Goal: Communication & Community: Answer question/provide support

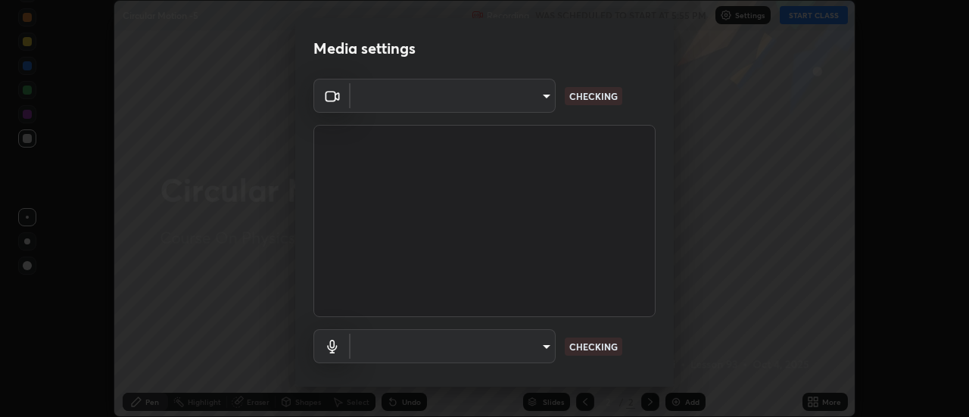
scroll to position [80, 0]
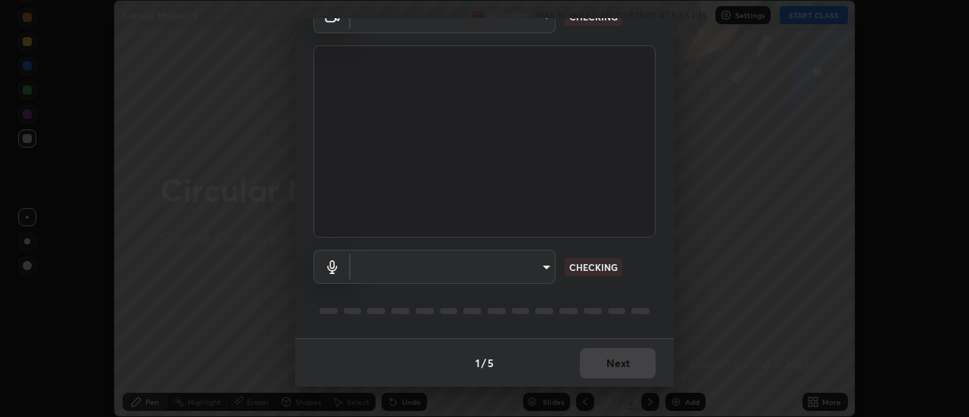
type input "bb472acd43814c493e76e7b6f69679a6546984a9169f098bd099272128ff4822"
type input "communications"
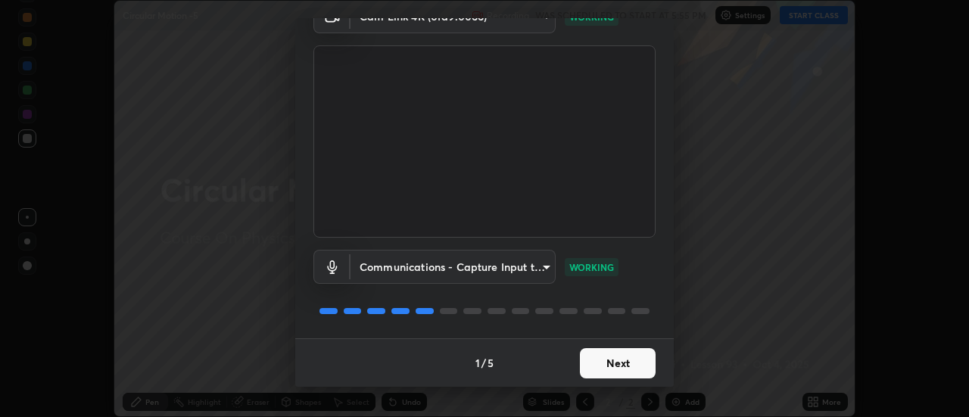
click at [617, 367] on button "Next" at bounding box center [618, 363] width 76 height 30
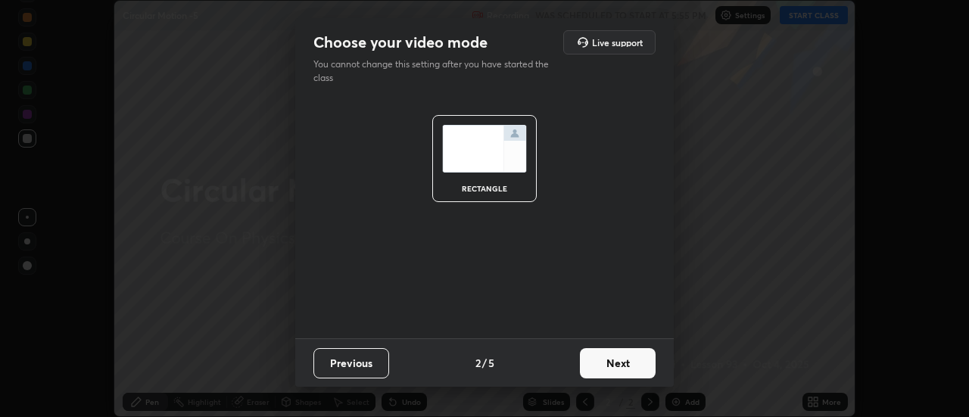
scroll to position [0, 0]
click at [620, 376] on button "Next" at bounding box center [618, 363] width 76 height 30
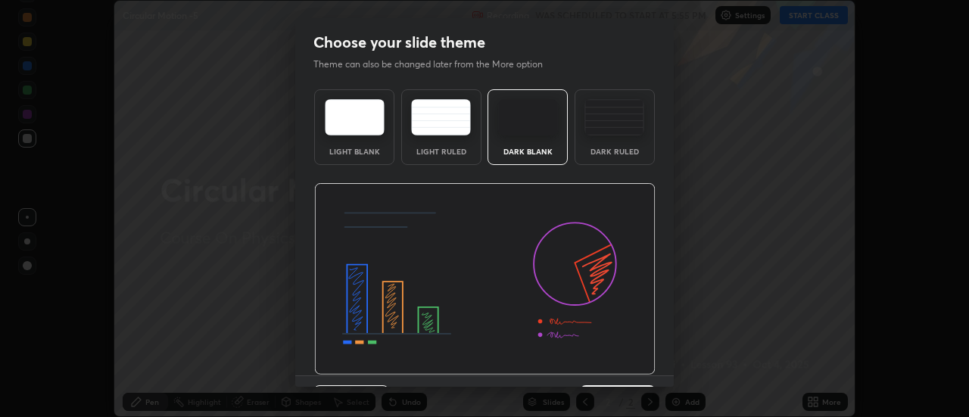
click at [628, 371] on img at bounding box center [485, 279] width 342 height 192
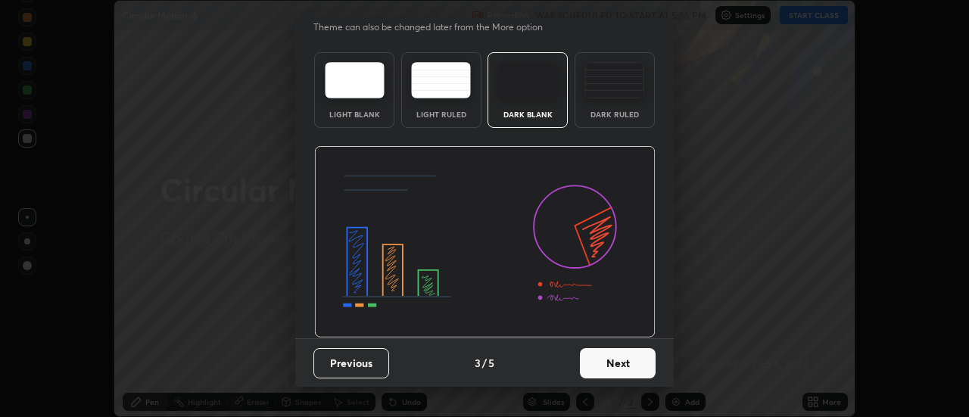
click at [629, 364] on button "Next" at bounding box center [618, 363] width 76 height 30
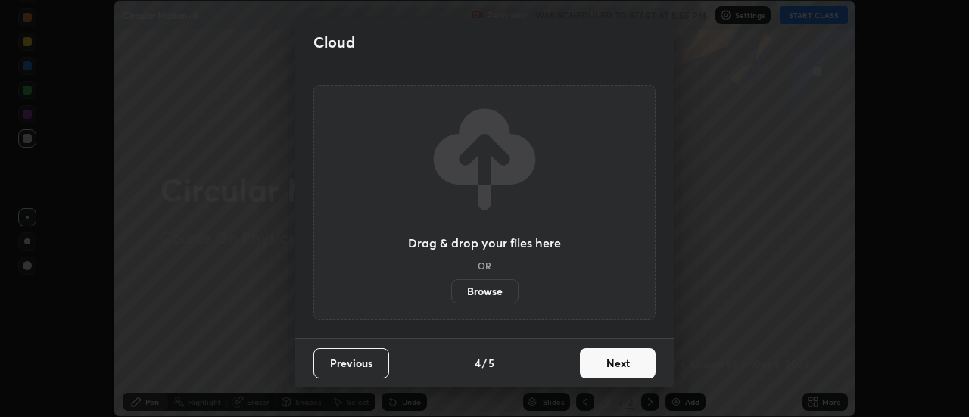
click at [634, 355] on button "Next" at bounding box center [618, 363] width 76 height 30
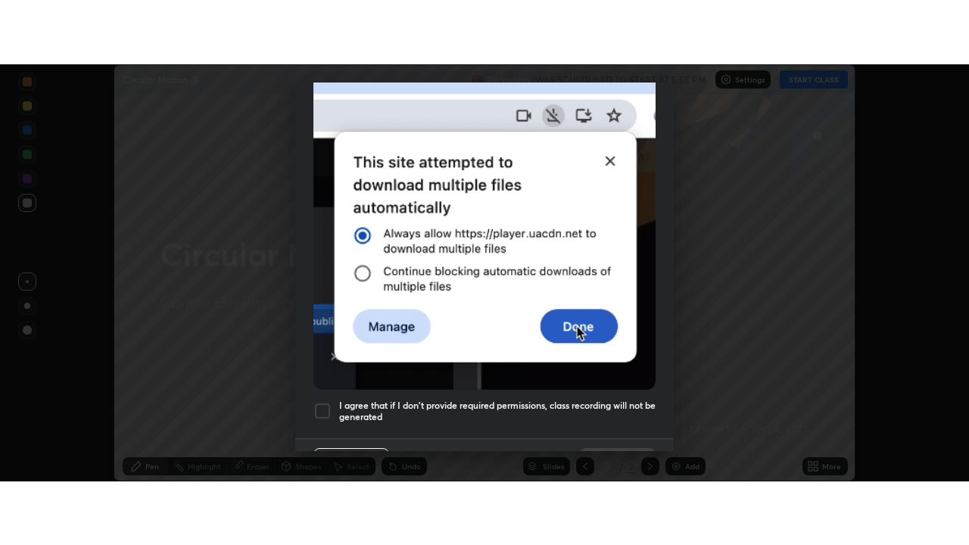
scroll to position [389, 0]
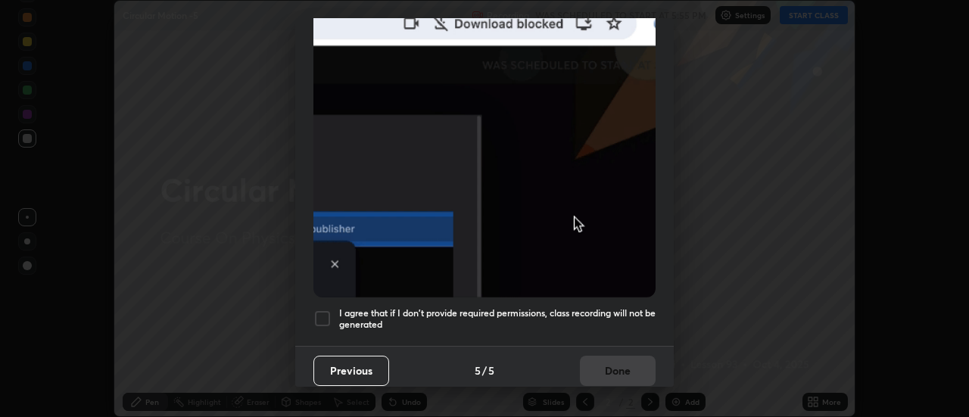
click at [602, 314] on h5 "I agree that if I don't provide required permissions, class recording will not …" at bounding box center [497, 318] width 317 height 23
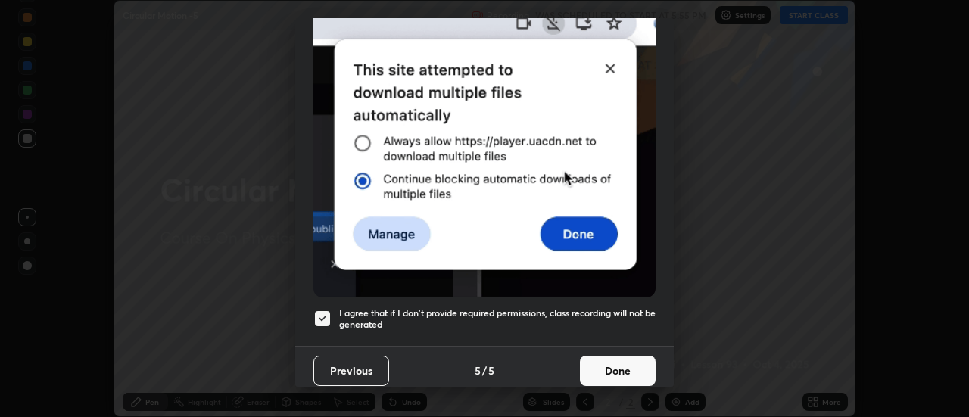
click at [608, 364] on button "Done" at bounding box center [618, 371] width 76 height 30
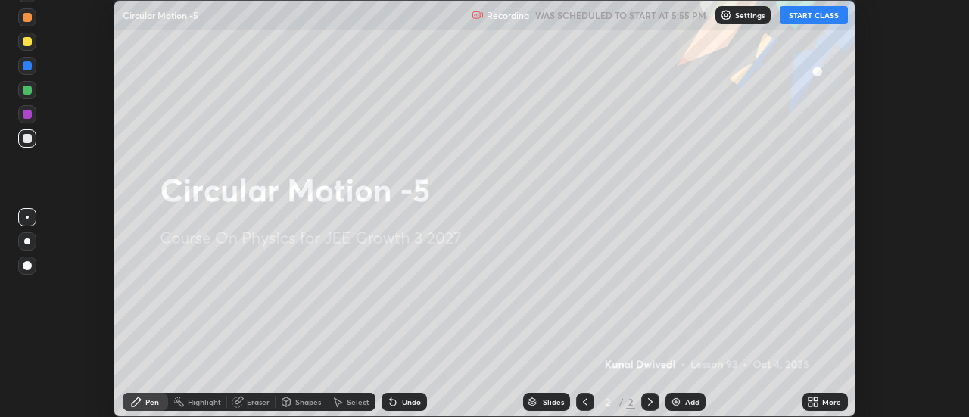
click at [798, 11] on button "START CLASS" at bounding box center [814, 15] width 68 height 18
click at [822, 404] on div "More" at bounding box center [825, 402] width 45 height 18
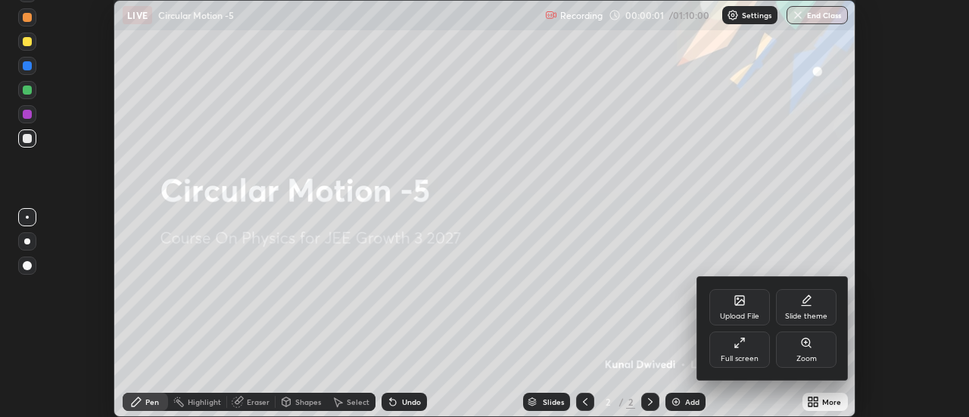
click at [738, 309] on div "Upload File" at bounding box center [740, 307] width 61 height 36
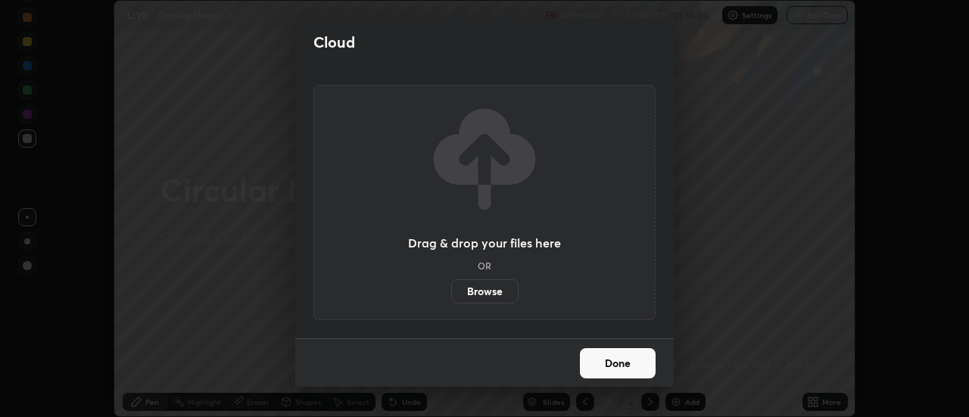
click at [503, 289] on label "Browse" at bounding box center [484, 291] width 67 height 24
click at [451, 289] on input "Browse" at bounding box center [451, 291] width 0 height 24
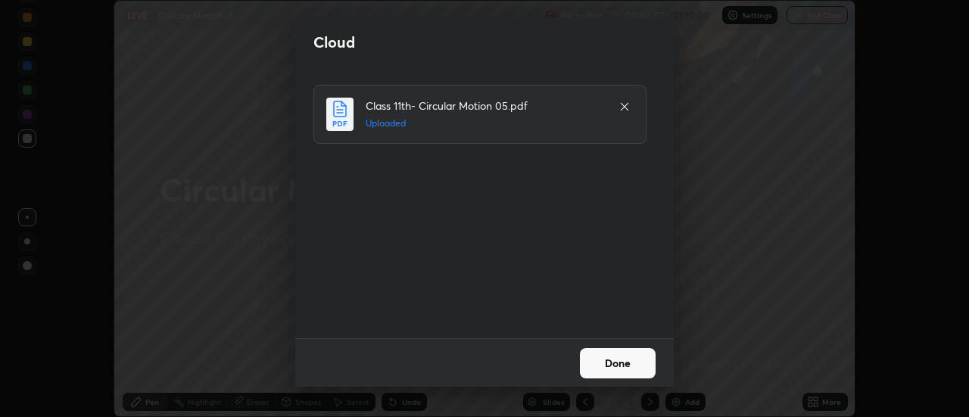
click at [619, 365] on button "Done" at bounding box center [618, 363] width 76 height 30
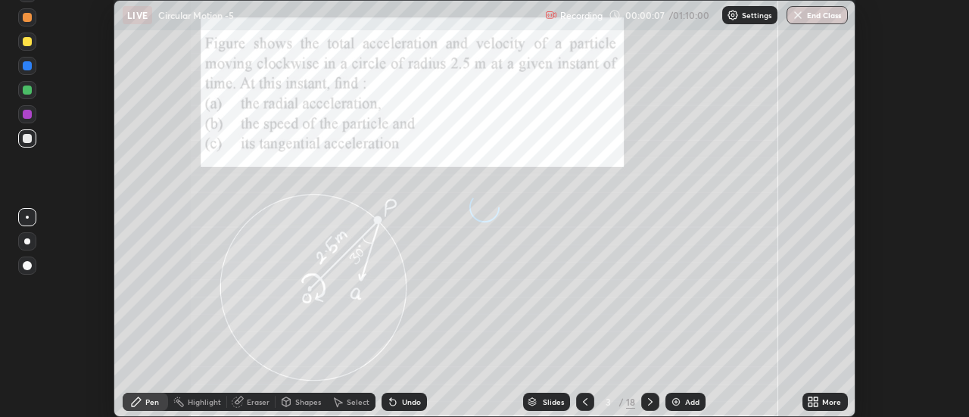
click at [810, 401] on icon at bounding box center [811, 400] width 4 height 4
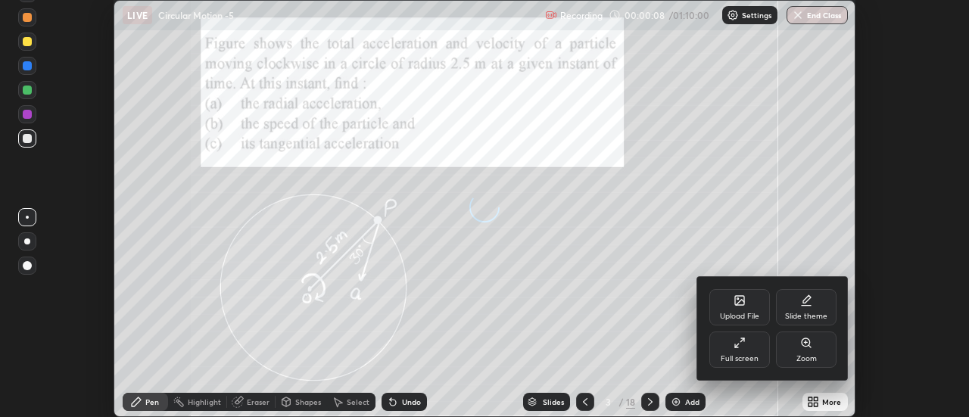
click at [746, 355] on div "Full screen" at bounding box center [740, 359] width 38 height 8
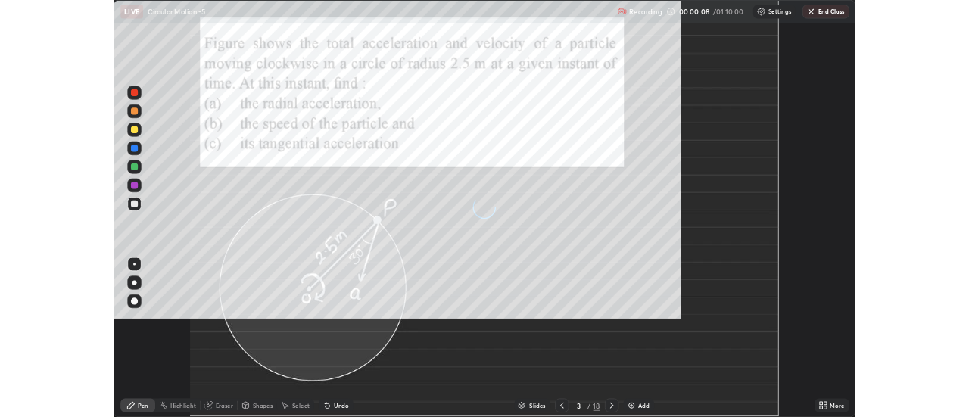
scroll to position [545, 969]
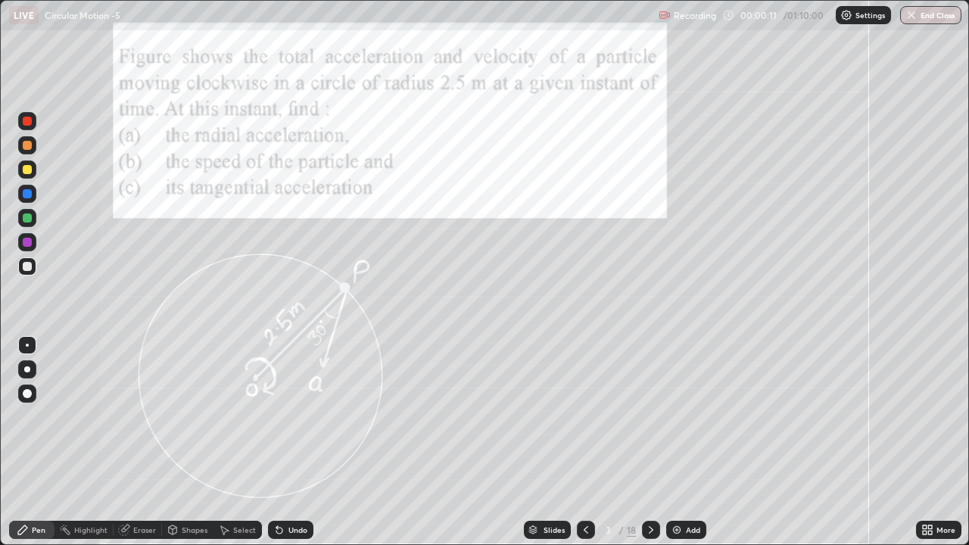
click at [648, 417] on icon at bounding box center [651, 530] width 12 height 12
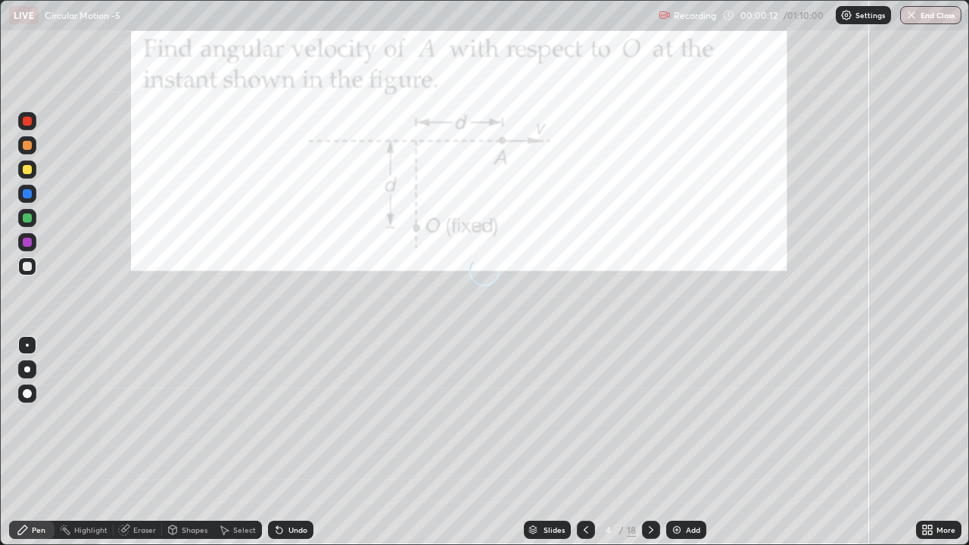
click at [650, 417] on icon at bounding box center [651, 530] width 12 height 12
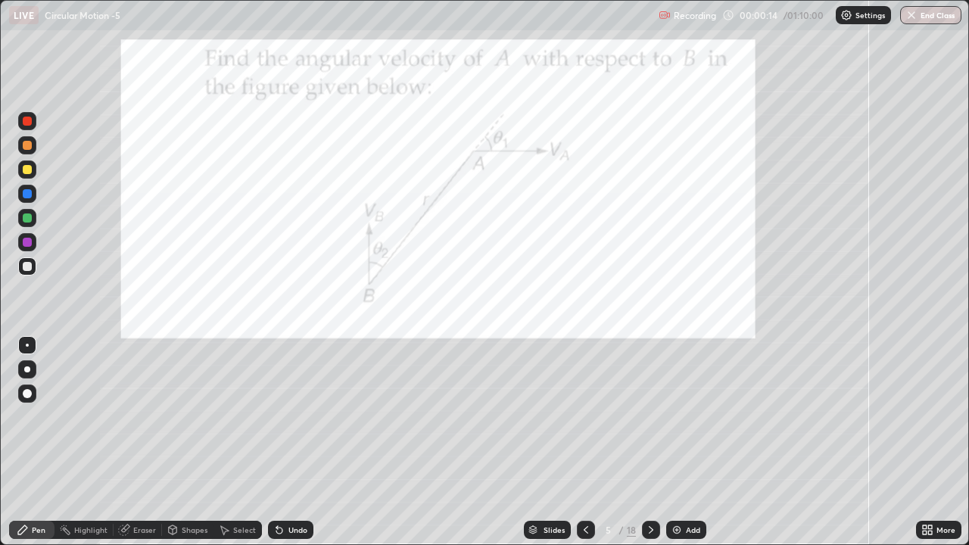
click at [649, 417] on icon at bounding box center [651, 530] width 5 height 8
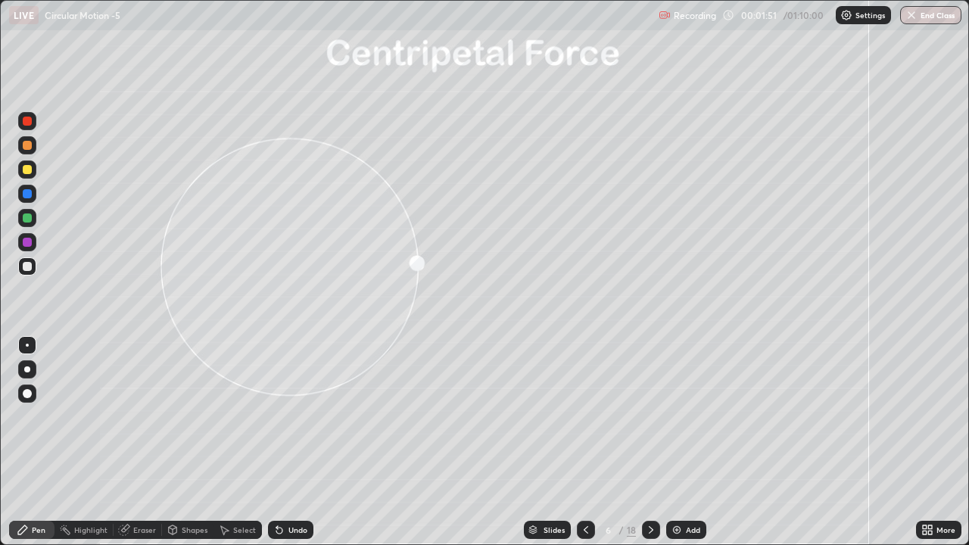
click at [28, 273] on div at bounding box center [27, 266] width 18 height 18
click at [30, 170] on div at bounding box center [27, 169] width 9 height 9
click at [193, 417] on div "Shapes" at bounding box center [195, 530] width 26 height 8
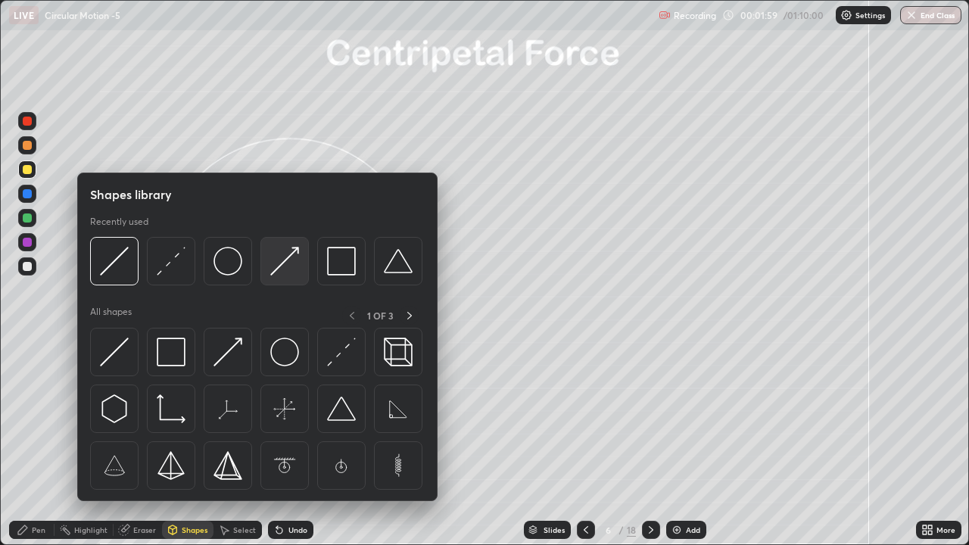
click at [279, 267] on img at bounding box center [284, 261] width 29 height 29
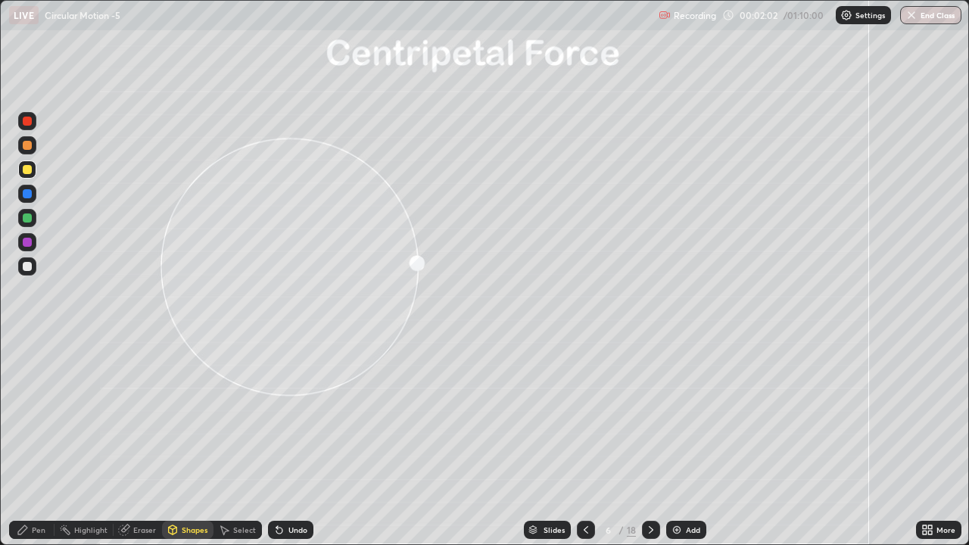
click at [27, 417] on div "Pen" at bounding box center [31, 530] width 45 height 18
click at [27, 219] on div at bounding box center [27, 218] width 9 height 9
click at [30, 261] on div at bounding box center [27, 266] width 18 height 18
click at [28, 219] on div at bounding box center [27, 218] width 9 height 9
click at [31, 246] on div at bounding box center [27, 242] width 18 height 18
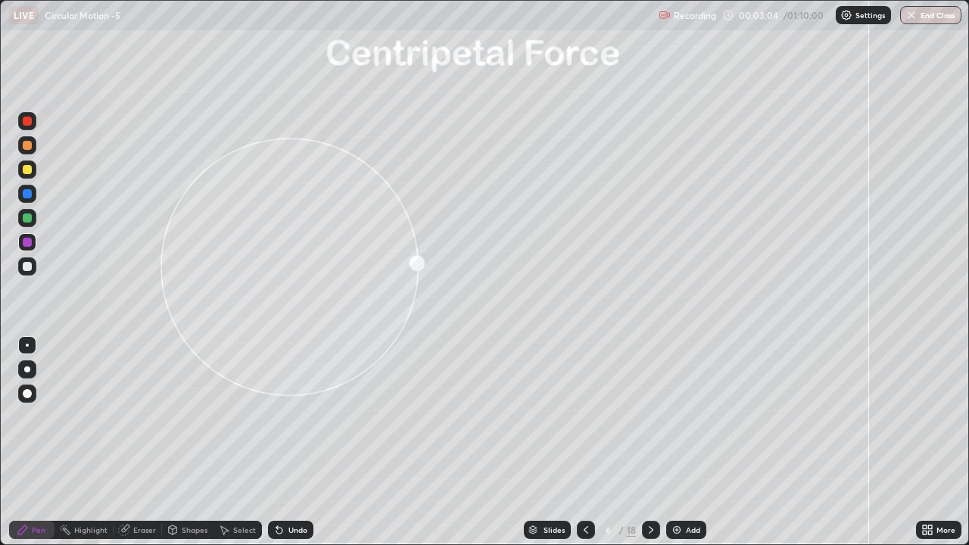
click at [25, 269] on div at bounding box center [27, 266] width 9 height 9
click at [19, 222] on div at bounding box center [27, 218] width 18 height 18
click at [279, 417] on icon at bounding box center [279, 531] width 6 height 6
click at [648, 417] on icon at bounding box center [651, 530] width 12 height 12
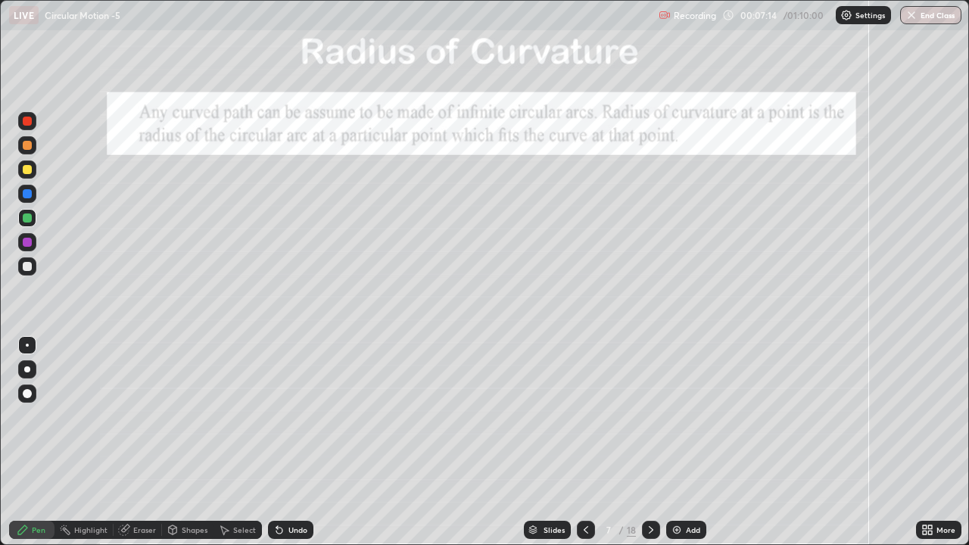
click at [28, 242] on div at bounding box center [27, 242] width 9 height 9
click at [27, 217] on div at bounding box center [27, 218] width 9 height 9
click at [23, 242] on div at bounding box center [27, 242] width 9 height 9
click at [275, 417] on icon at bounding box center [279, 530] width 12 height 12
click at [650, 417] on icon at bounding box center [651, 530] width 12 height 12
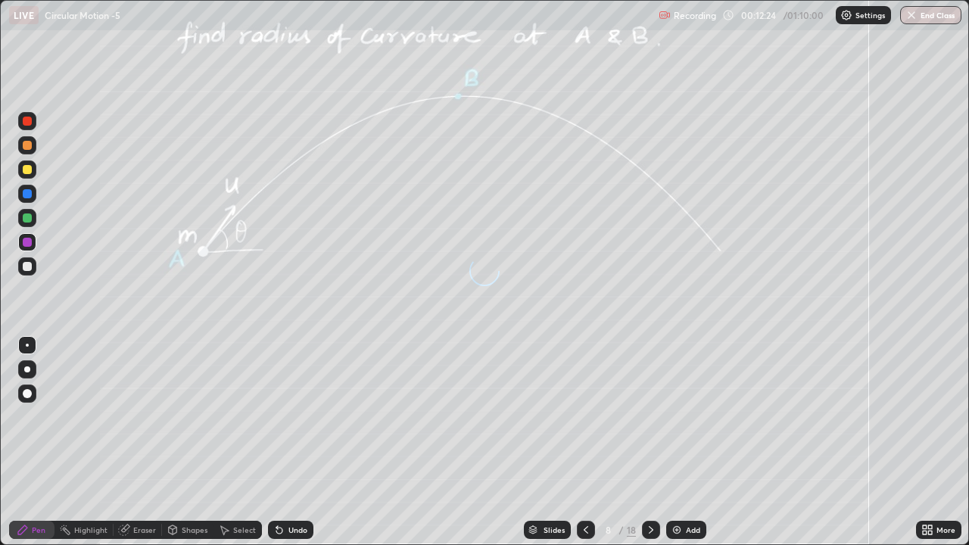
click at [650, 417] on icon at bounding box center [651, 530] width 12 height 12
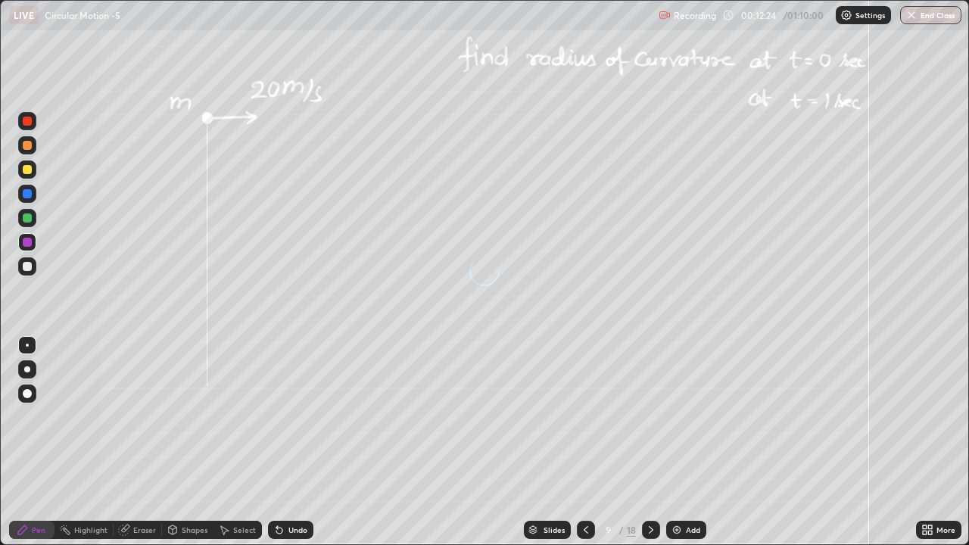
click at [650, 417] on icon at bounding box center [651, 530] width 12 height 12
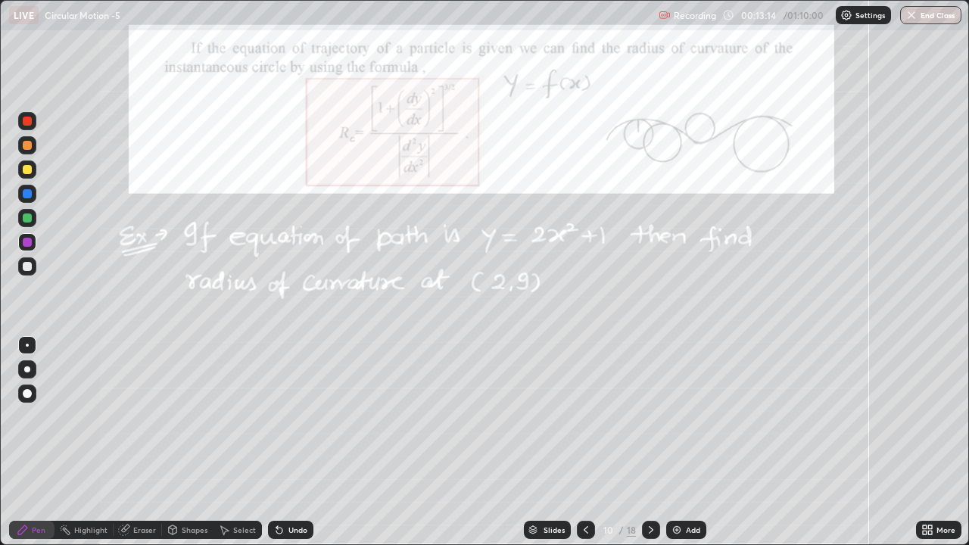
click at [28, 267] on div at bounding box center [27, 266] width 9 height 9
click at [27, 173] on div at bounding box center [27, 169] width 9 height 9
click at [26, 221] on div at bounding box center [27, 218] width 9 height 9
click at [286, 417] on div "Undo" at bounding box center [290, 530] width 45 height 18
click at [296, 417] on div "Undo" at bounding box center [298, 530] width 19 height 8
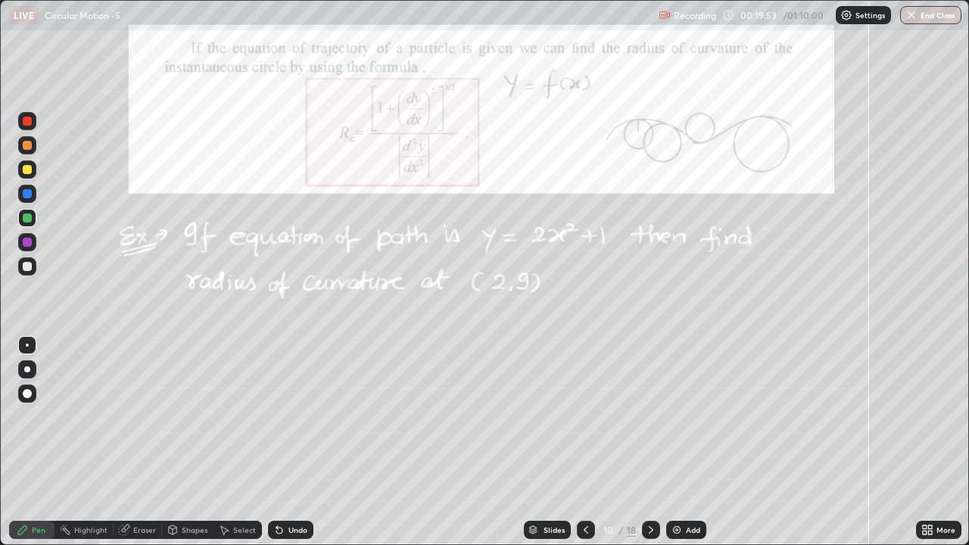
click at [643, 417] on div at bounding box center [651, 530] width 18 height 18
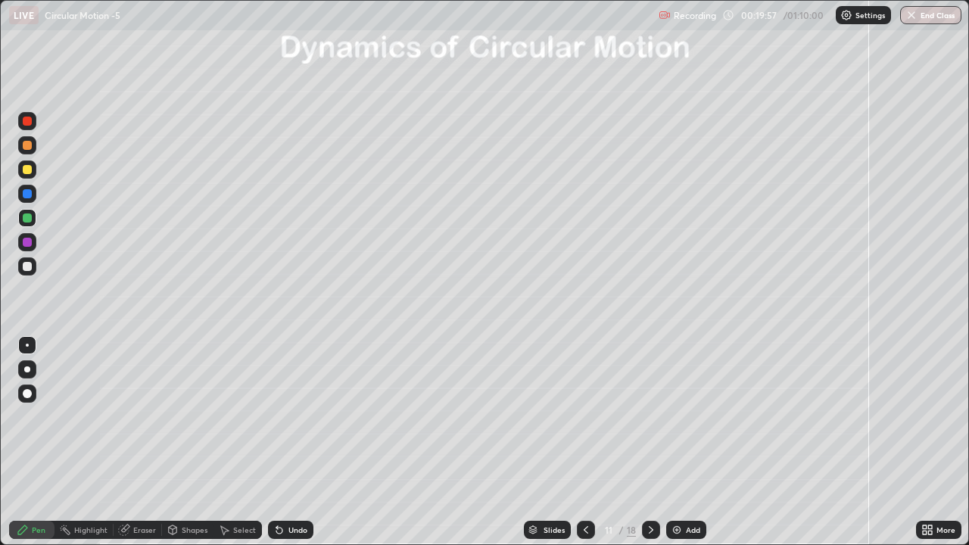
click at [585, 417] on icon at bounding box center [586, 530] width 5 height 8
click at [583, 417] on icon at bounding box center [586, 530] width 12 height 12
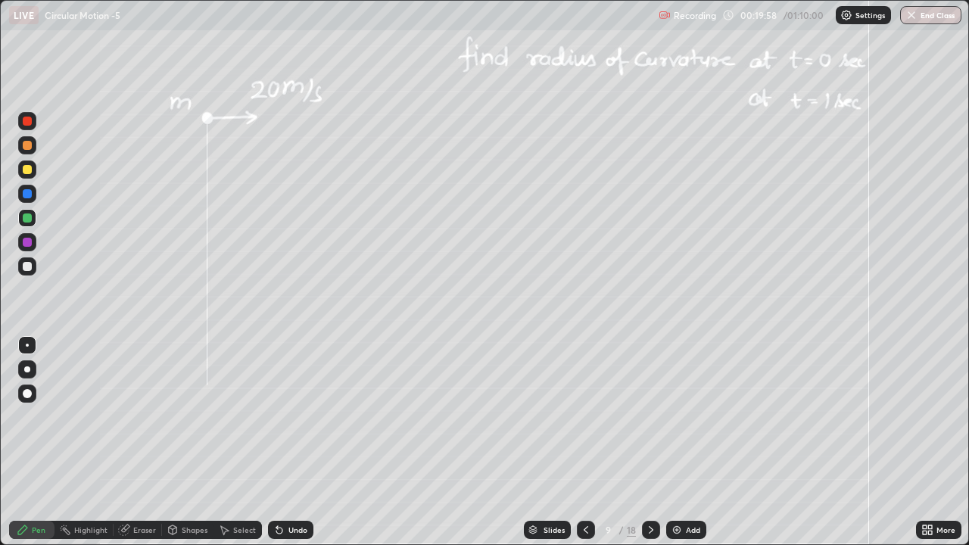
click at [584, 417] on icon at bounding box center [586, 530] width 5 height 8
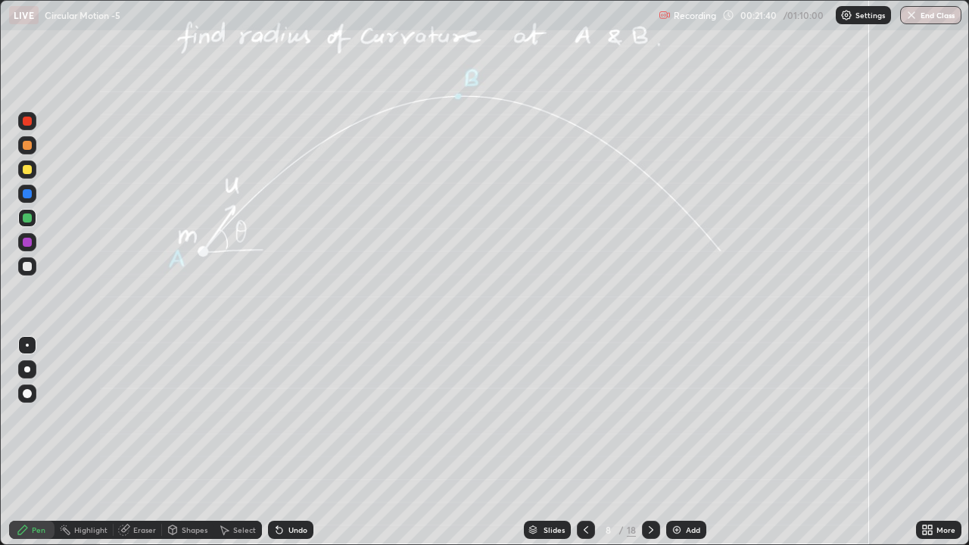
click at [587, 417] on icon at bounding box center [586, 530] width 12 height 12
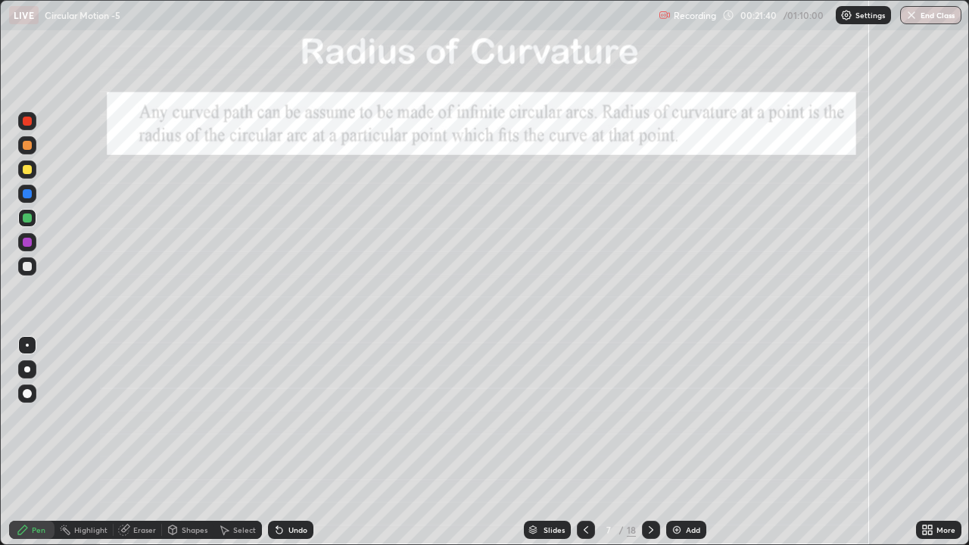
click at [586, 417] on div at bounding box center [586, 530] width 18 height 18
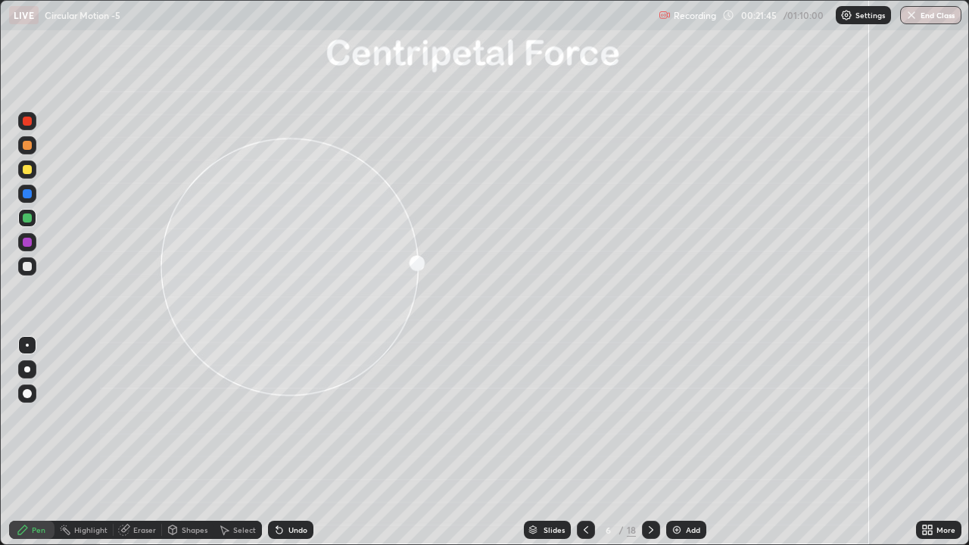
click at [650, 417] on icon at bounding box center [651, 530] width 12 height 12
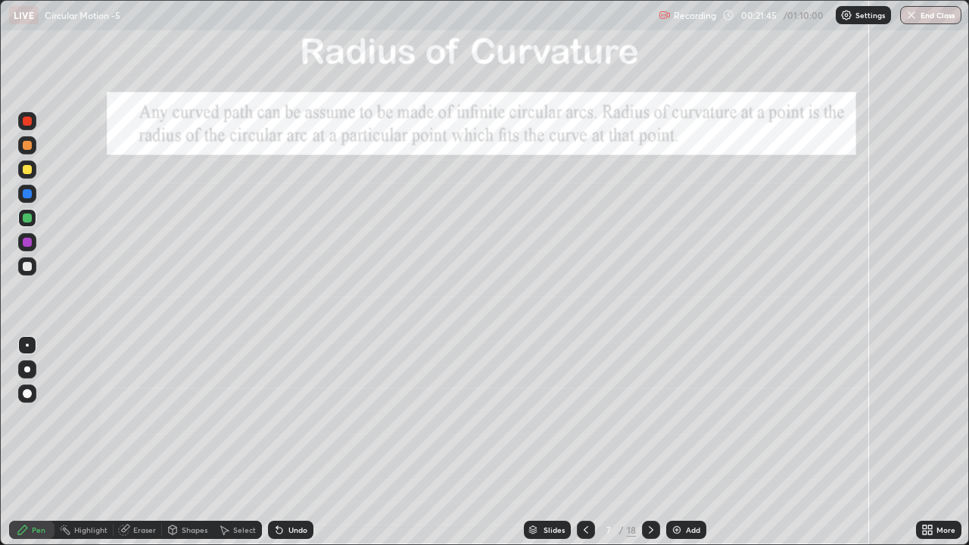
click at [651, 417] on icon at bounding box center [651, 530] width 5 height 8
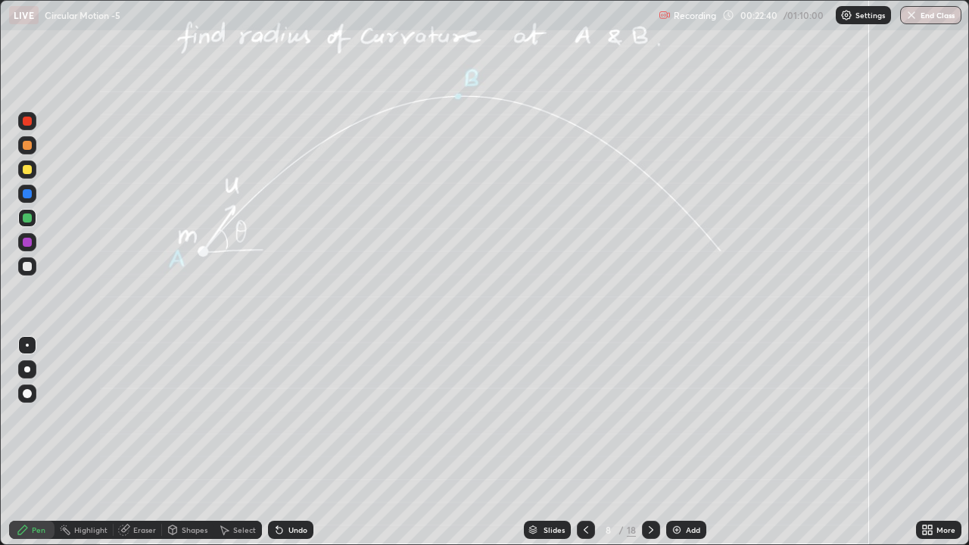
click at [25, 219] on div at bounding box center [27, 218] width 9 height 9
click at [139, 417] on div "Eraser" at bounding box center [138, 530] width 48 height 18
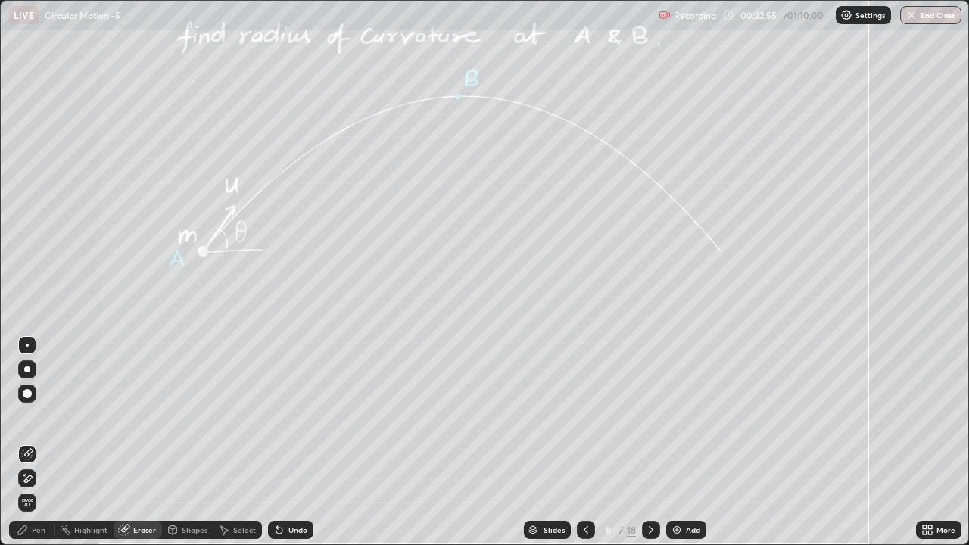
click at [185, 417] on div "Shapes" at bounding box center [187, 530] width 51 height 18
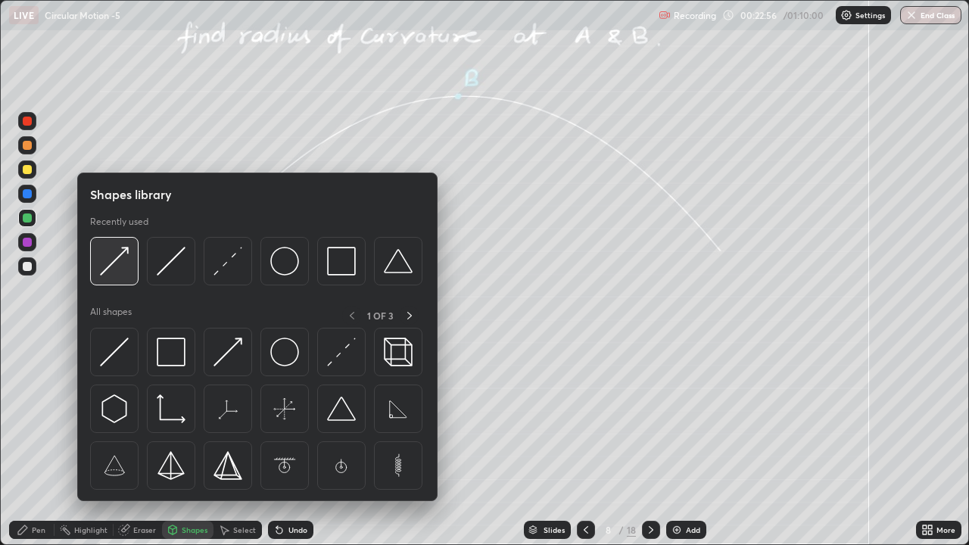
click at [120, 261] on img at bounding box center [114, 261] width 29 height 29
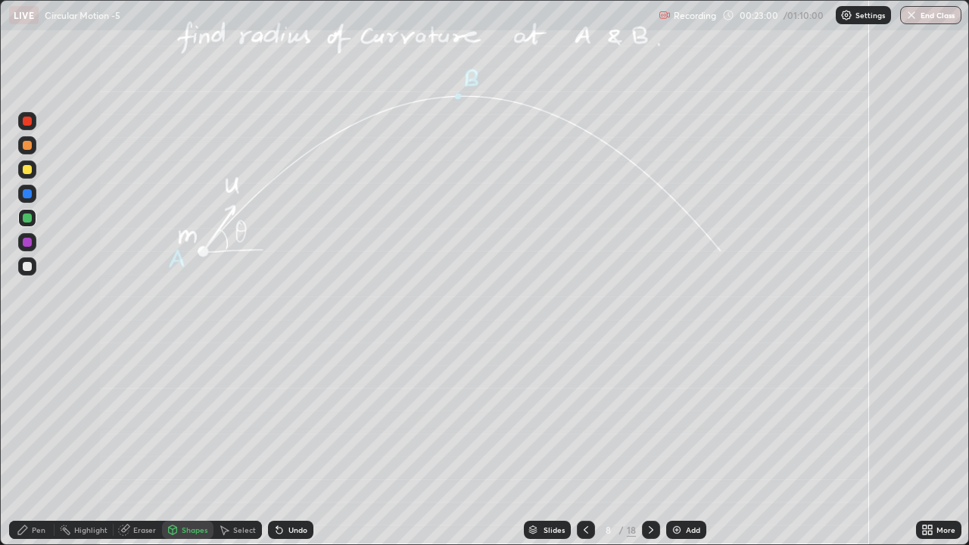
click at [25, 417] on icon at bounding box center [22, 530] width 9 height 9
click at [26, 264] on div at bounding box center [27, 266] width 9 height 9
click at [27, 215] on div at bounding box center [27, 218] width 9 height 9
click at [26, 266] on div at bounding box center [27, 266] width 9 height 9
click at [27, 168] on div at bounding box center [27, 169] width 9 height 9
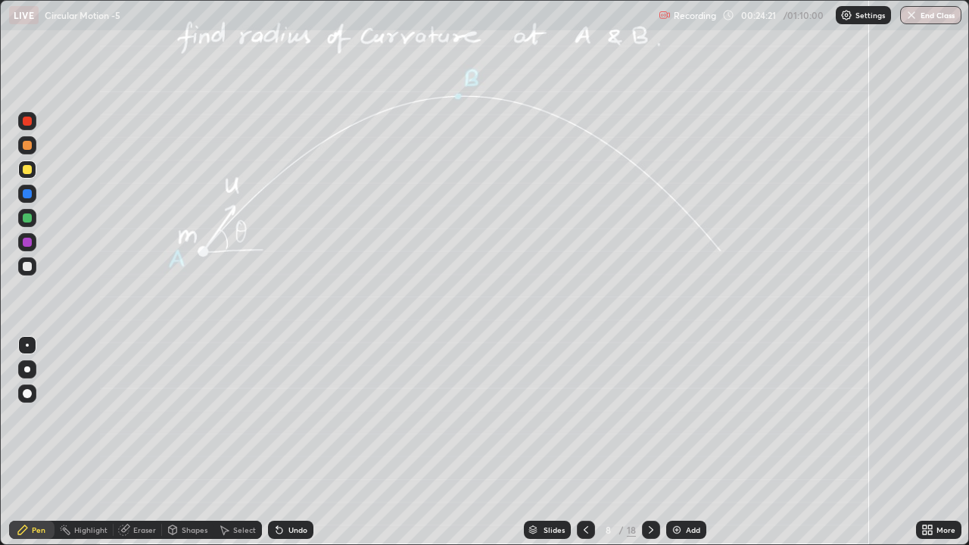
click at [27, 219] on div at bounding box center [27, 218] width 9 height 9
click at [24, 269] on div at bounding box center [27, 266] width 9 height 9
click at [650, 417] on icon at bounding box center [651, 530] width 12 height 12
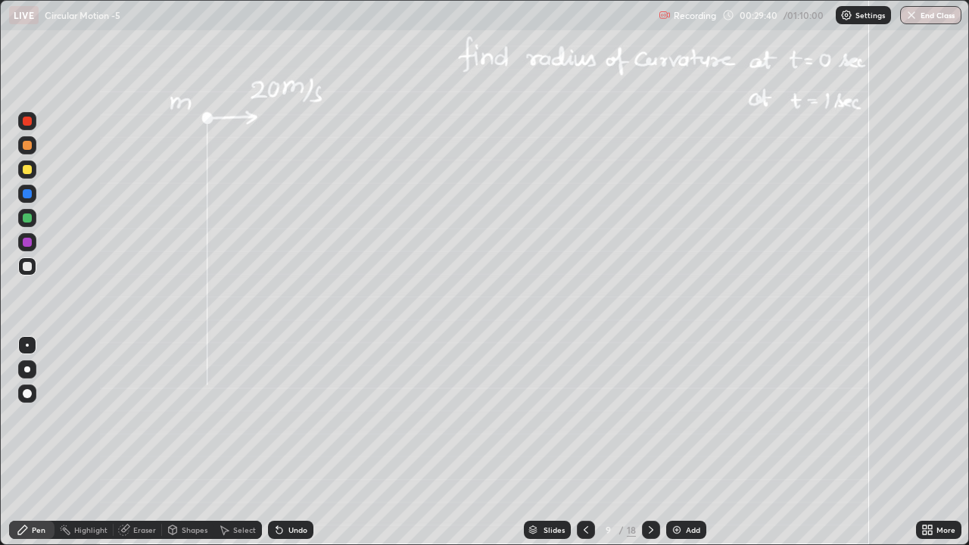
click at [28, 219] on div at bounding box center [27, 218] width 9 height 9
click at [21, 266] on div at bounding box center [27, 266] width 18 height 18
click at [289, 417] on div "Undo" at bounding box center [298, 530] width 19 height 8
click at [27, 170] on div at bounding box center [27, 169] width 9 height 9
click at [185, 417] on div "Shapes" at bounding box center [195, 530] width 26 height 8
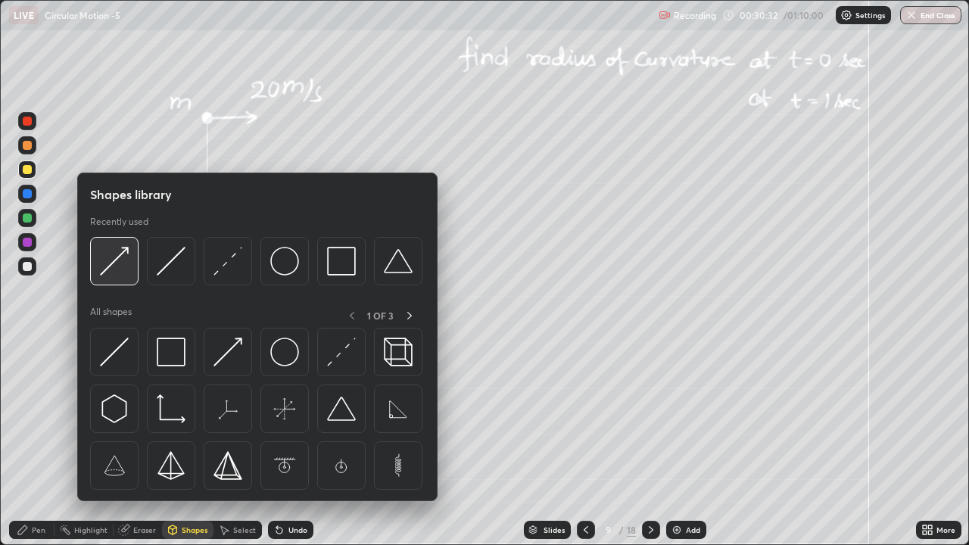
click at [116, 264] on img at bounding box center [114, 261] width 29 height 29
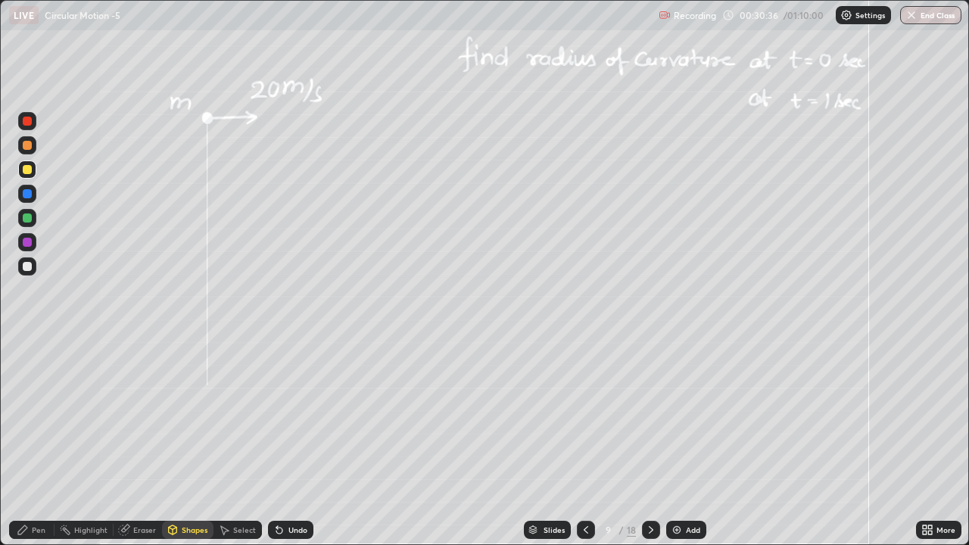
click at [277, 417] on icon at bounding box center [279, 531] width 6 height 6
click at [34, 417] on div "Pen" at bounding box center [39, 530] width 14 height 8
click at [28, 242] on div at bounding box center [27, 242] width 9 height 9
click at [173, 417] on icon at bounding box center [173, 530] width 8 height 9
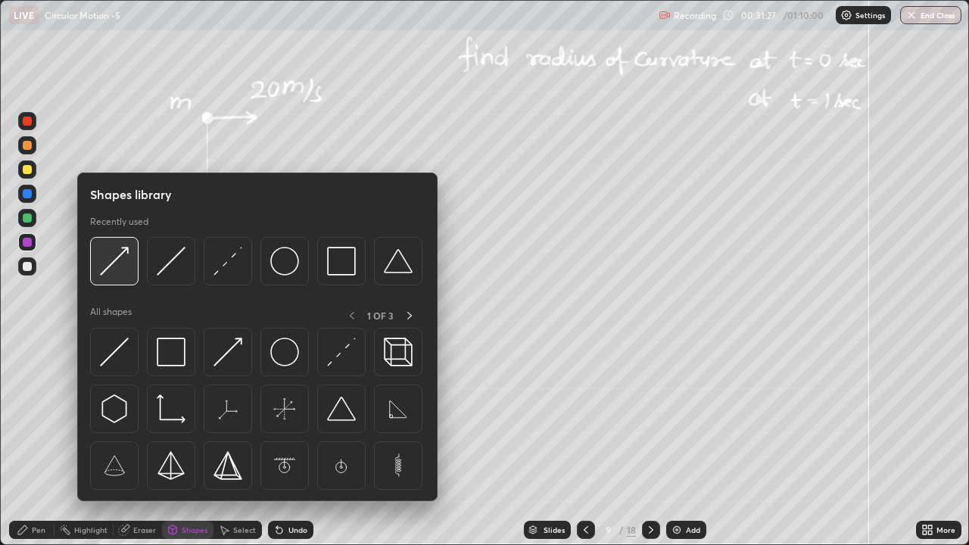
click at [114, 266] on img at bounding box center [114, 261] width 29 height 29
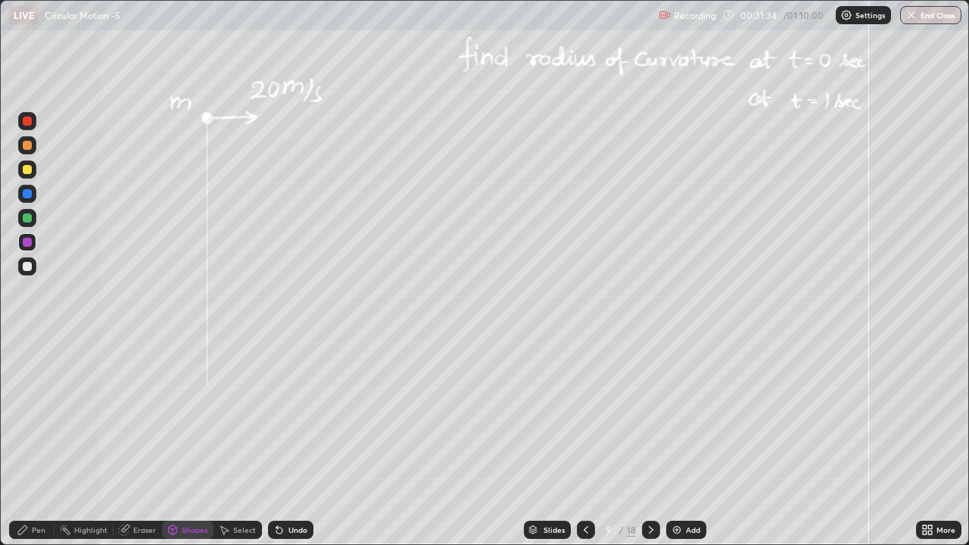
click at [36, 417] on div "Pen" at bounding box center [39, 530] width 14 height 8
click at [26, 214] on div at bounding box center [27, 218] width 9 height 9
click at [30, 265] on div at bounding box center [27, 266] width 9 height 9
click at [27, 176] on div at bounding box center [27, 170] width 18 height 18
click at [642, 417] on div at bounding box center [651, 530] width 18 height 18
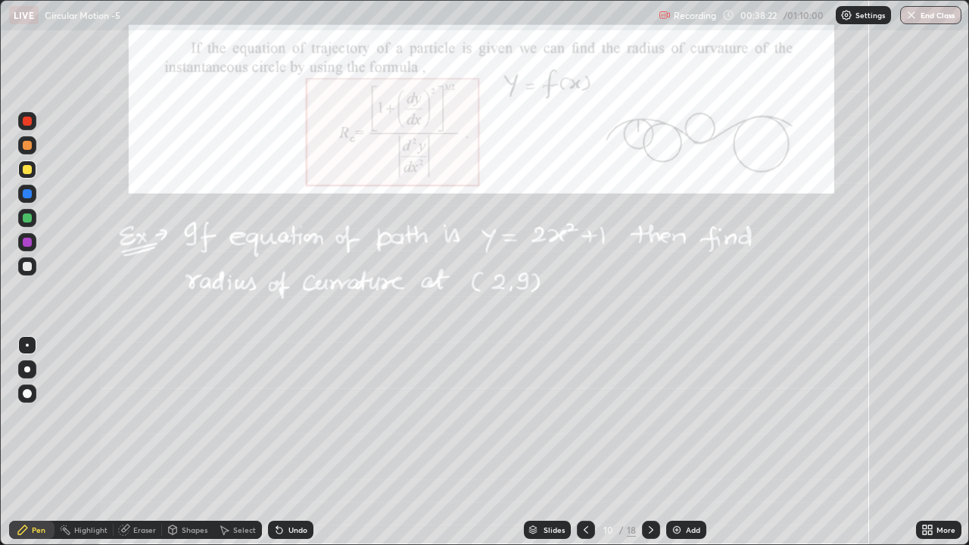
click at [649, 417] on icon at bounding box center [651, 530] width 5 height 8
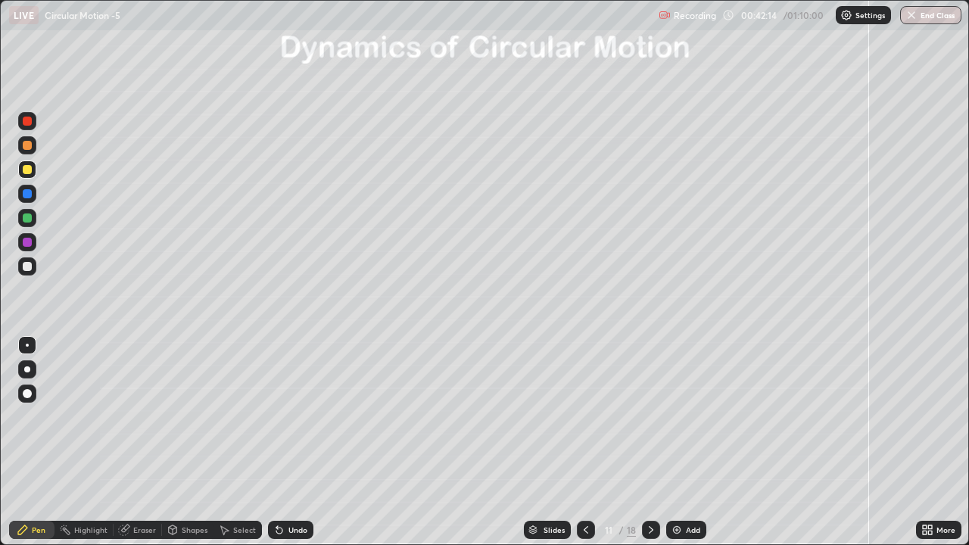
click at [189, 417] on div "Shapes" at bounding box center [195, 530] width 26 height 8
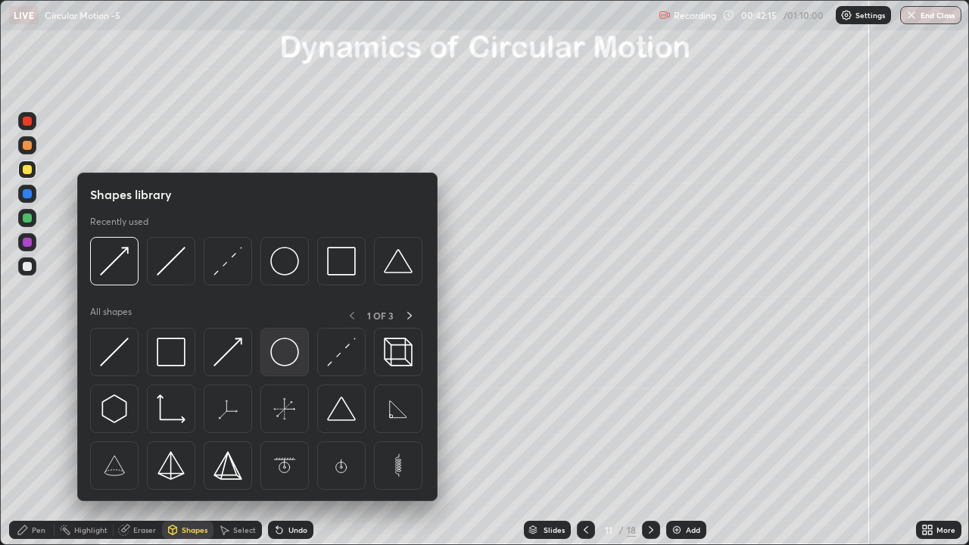
click at [284, 354] on img at bounding box center [284, 352] width 29 height 29
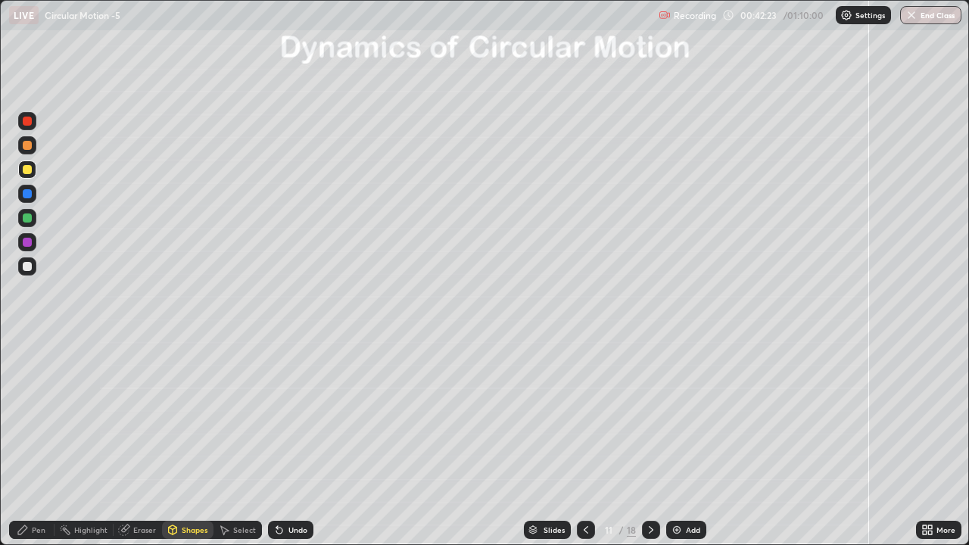
click at [34, 417] on div "Pen" at bounding box center [39, 530] width 14 height 8
click at [28, 267] on div at bounding box center [27, 266] width 9 height 9
click at [26, 220] on div at bounding box center [27, 218] width 9 height 9
click at [650, 417] on icon at bounding box center [651, 530] width 12 height 12
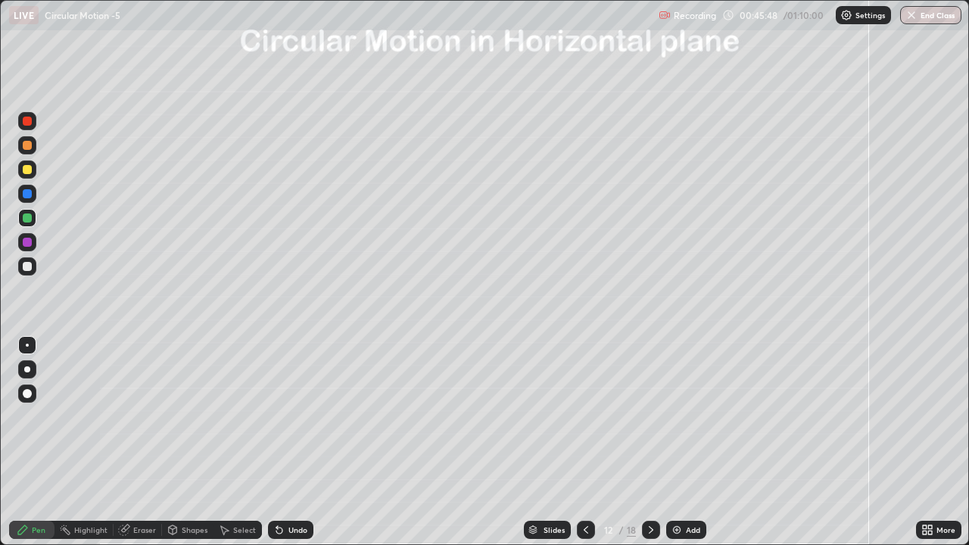
click at [26, 267] on div at bounding box center [27, 266] width 9 height 9
click at [195, 417] on div "Shapes" at bounding box center [195, 530] width 26 height 8
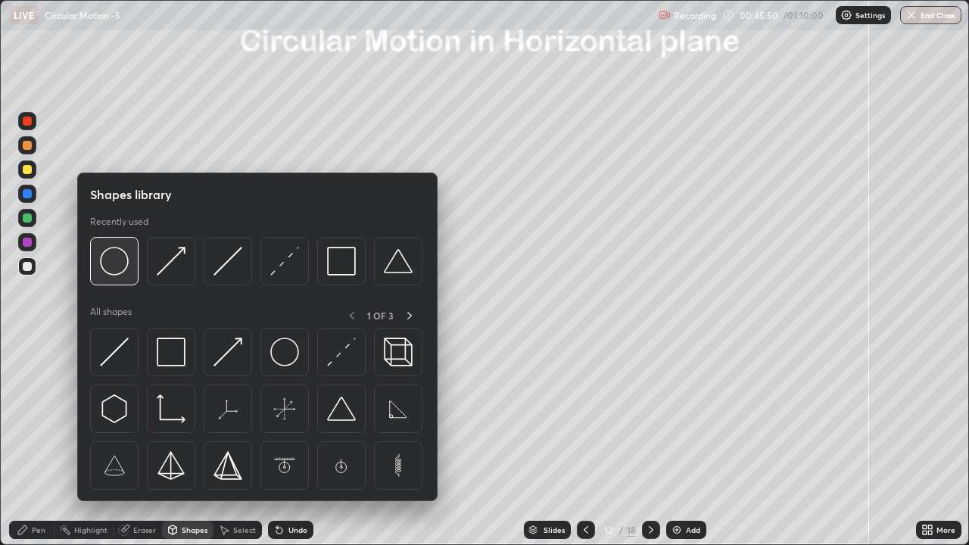
click at [121, 268] on img at bounding box center [114, 261] width 29 height 29
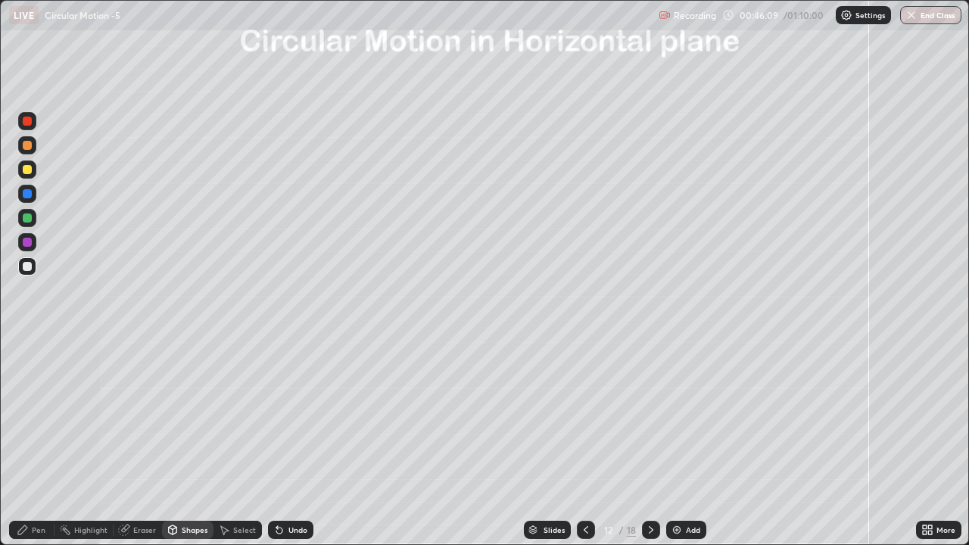
click at [20, 417] on icon at bounding box center [22, 530] width 9 height 9
click at [27, 216] on div at bounding box center [27, 218] width 9 height 9
click at [185, 417] on div "Shapes" at bounding box center [195, 530] width 26 height 8
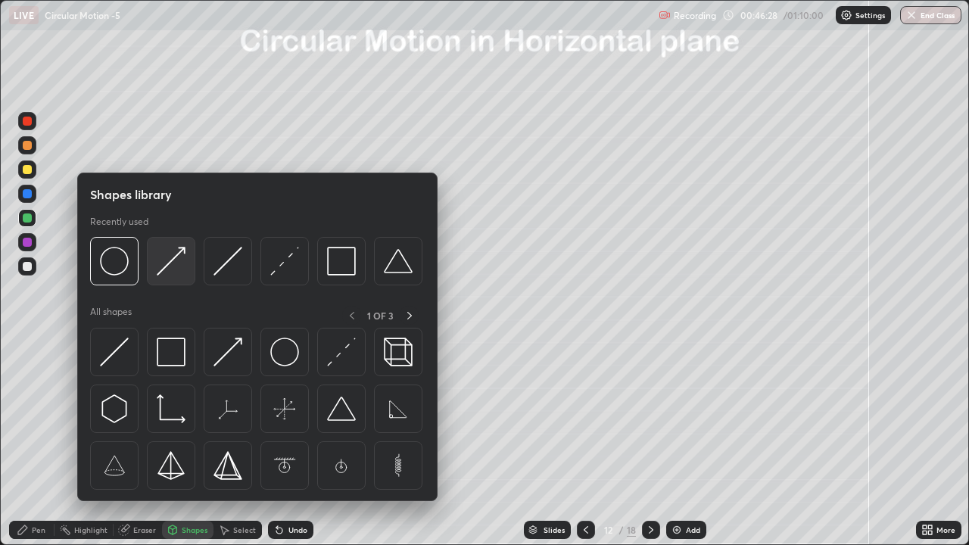
click at [167, 264] on img at bounding box center [171, 261] width 29 height 29
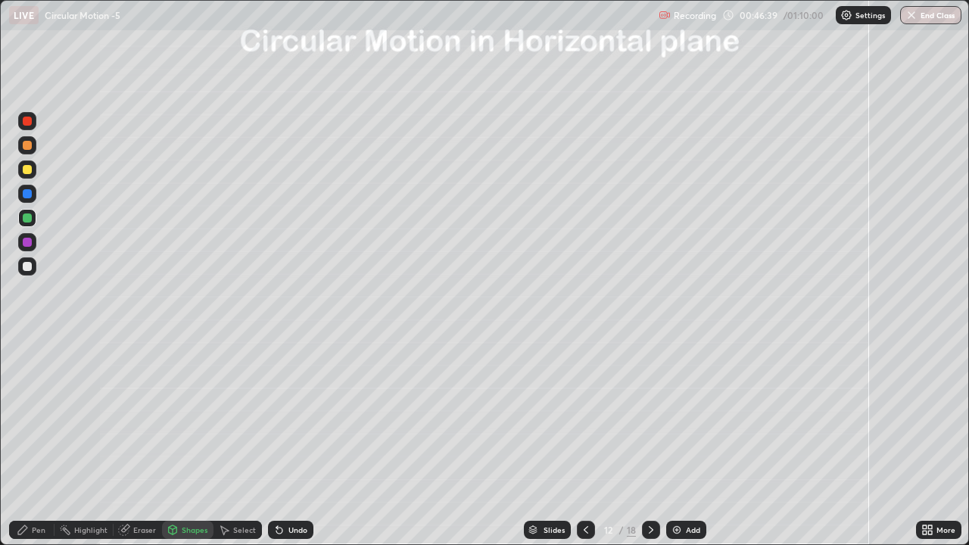
click at [35, 417] on div "Pen" at bounding box center [39, 530] width 14 height 8
click at [33, 248] on div at bounding box center [27, 242] width 18 height 18
click at [28, 214] on div at bounding box center [27, 218] width 9 height 9
click at [192, 417] on div "Shapes" at bounding box center [195, 530] width 26 height 8
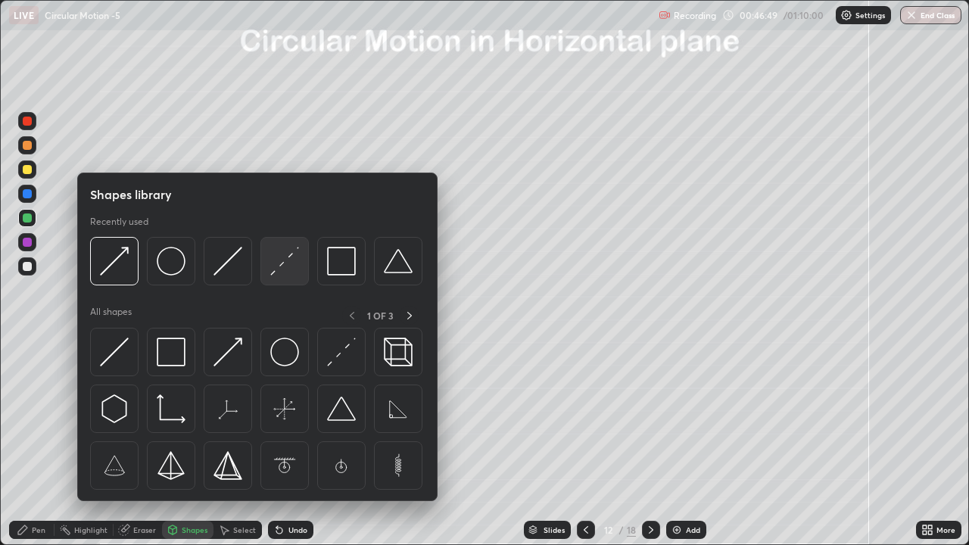
click at [279, 267] on img at bounding box center [284, 261] width 29 height 29
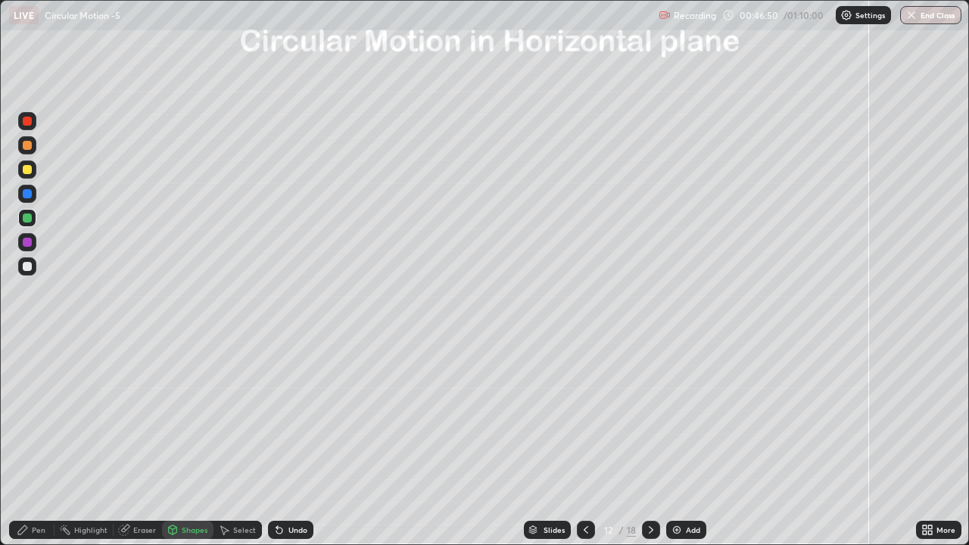
click at [25, 268] on div at bounding box center [27, 266] width 9 height 9
click at [28, 195] on div at bounding box center [27, 193] width 9 height 9
click at [33, 417] on div "Pen" at bounding box center [31, 530] width 45 height 18
click at [183, 417] on div "Shapes" at bounding box center [195, 530] width 26 height 8
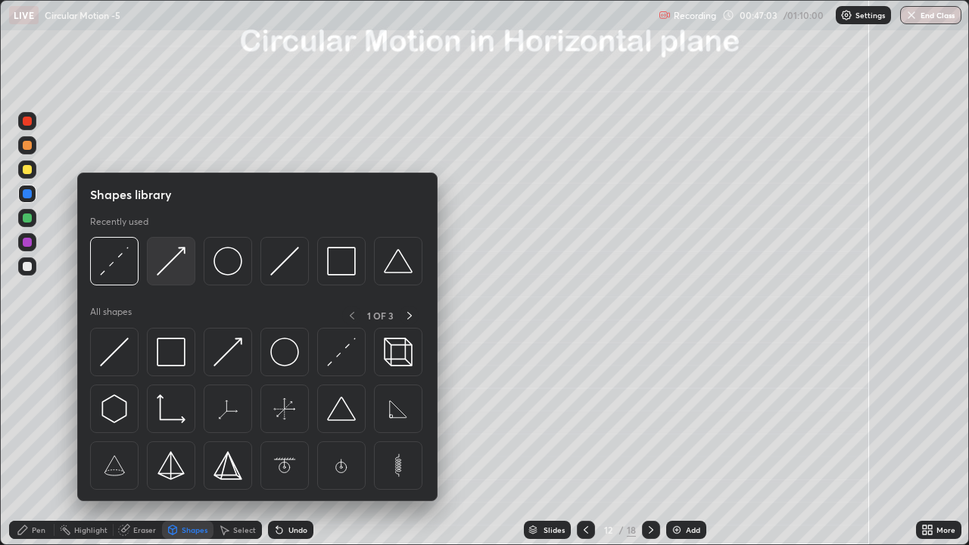
click at [167, 268] on img at bounding box center [171, 261] width 29 height 29
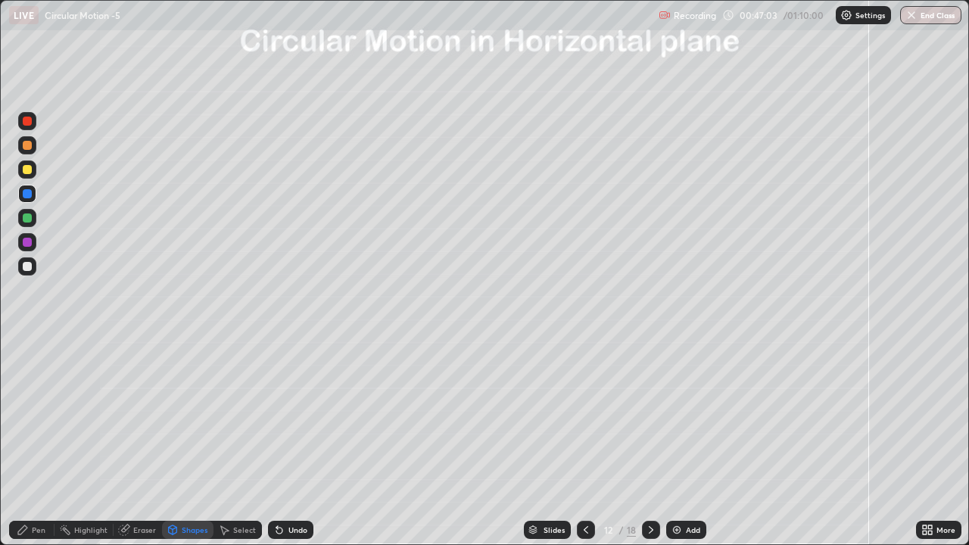
click at [27, 221] on div at bounding box center [27, 218] width 9 height 9
click at [39, 417] on div "Pen" at bounding box center [39, 530] width 14 height 8
click at [25, 243] on div at bounding box center [27, 242] width 9 height 9
click at [29, 217] on div at bounding box center [27, 218] width 9 height 9
click at [26, 194] on div at bounding box center [27, 193] width 9 height 9
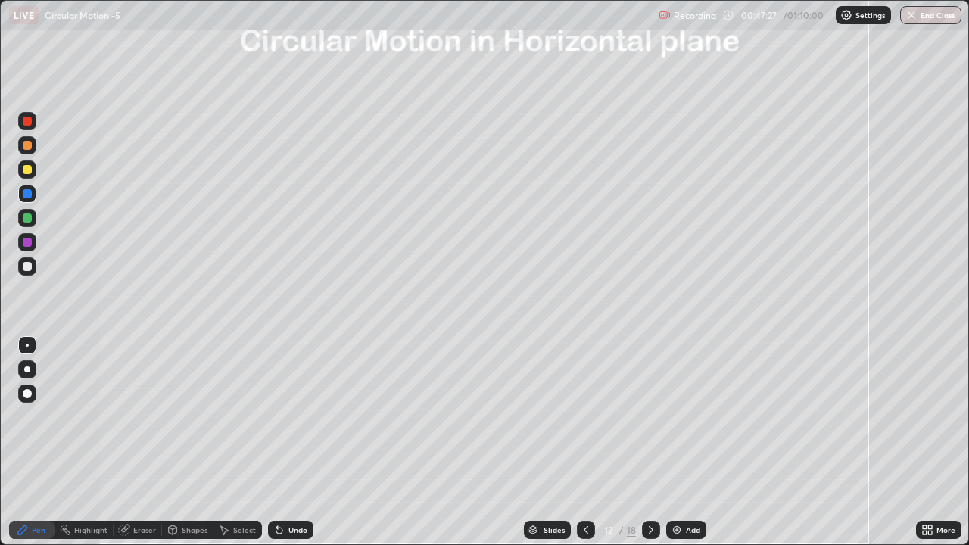
click at [30, 266] on div at bounding box center [27, 266] width 9 height 9
click at [25, 170] on div at bounding box center [27, 169] width 9 height 9
click at [650, 417] on icon at bounding box center [651, 530] width 12 height 12
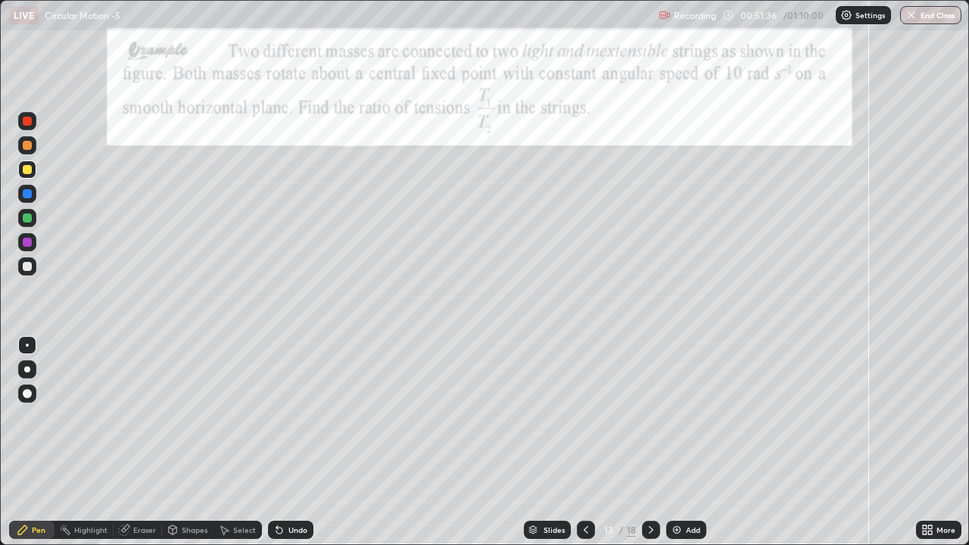
click at [25, 172] on div at bounding box center [27, 169] width 9 height 9
click at [198, 417] on div "Shapes" at bounding box center [195, 530] width 26 height 8
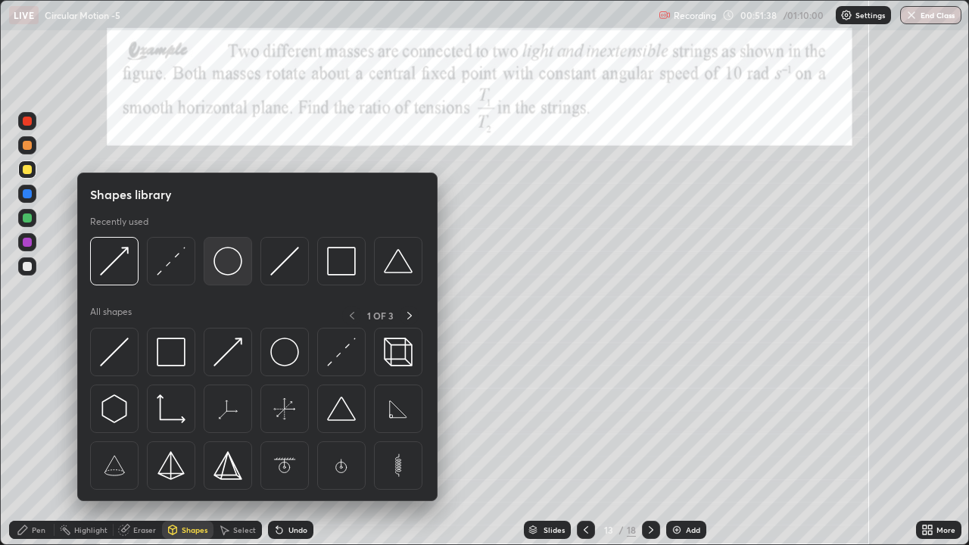
click at [229, 268] on img at bounding box center [228, 261] width 29 height 29
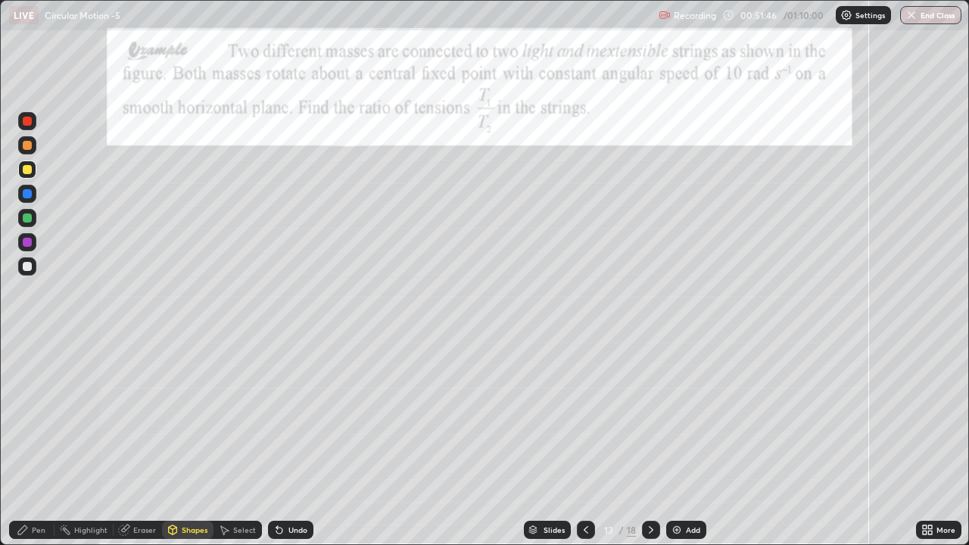
click at [295, 417] on div "Undo" at bounding box center [298, 530] width 19 height 8
click at [30, 417] on div "Pen" at bounding box center [31, 530] width 45 height 18
click at [26, 192] on div at bounding box center [27, 193] width 9 height 9
click at [191, 417] on div "Shapes" at bounding box center [195, 530] width 26 height 8
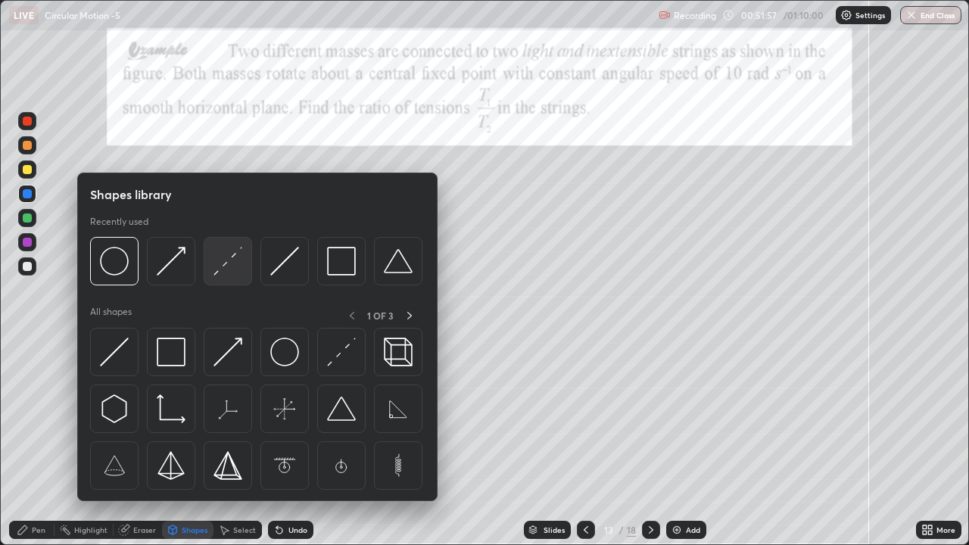
click at [228, 261] on img at bounding box center [228, 261] width 29 height 29
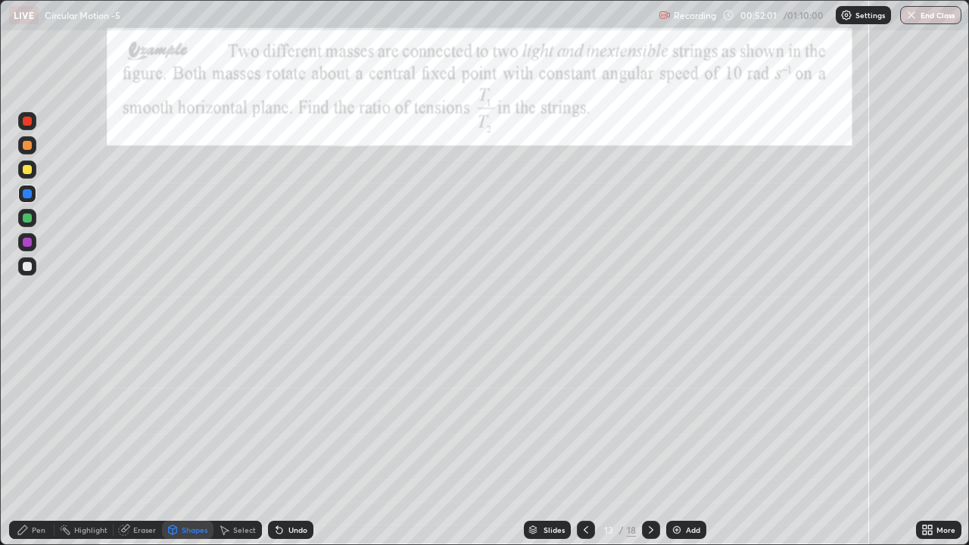
click at [23, 217] on div at bounding box center [27, 218] width 9 height 9
click at [198, 417] on div "Shapes" at bounding box center [187, 530] width 51 height 18
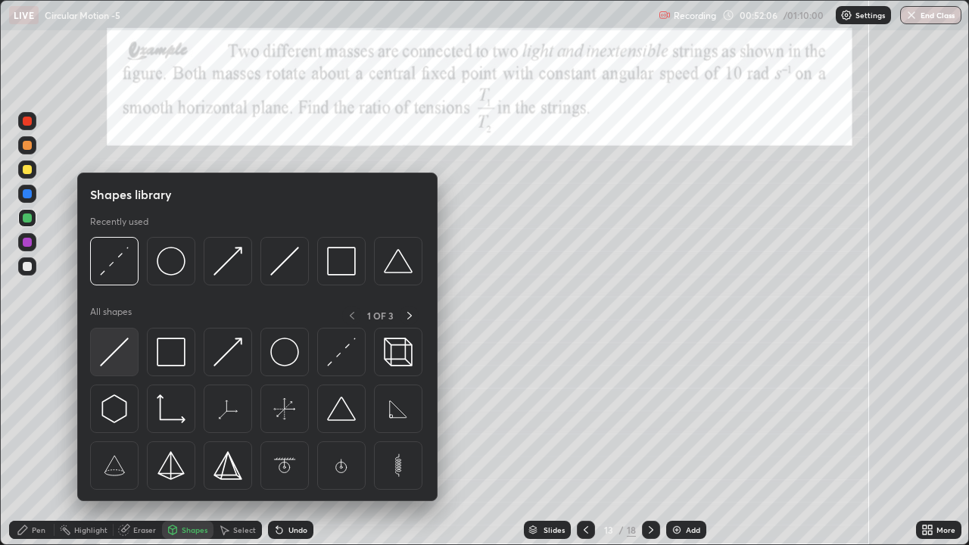
click at [123, 346] on img at bounding box center [114, 352] width 29 height 29
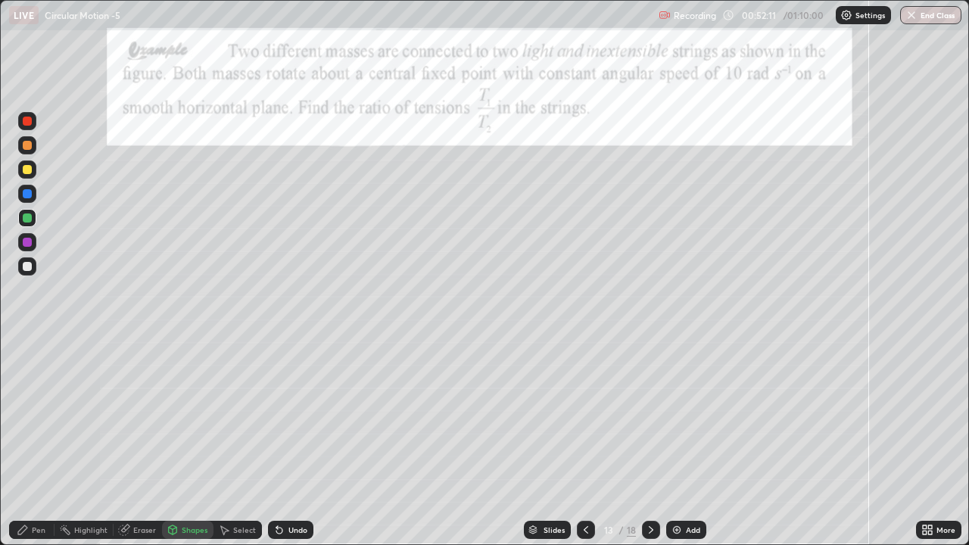
click at [35, 417] on div "Pen" at bounding box center [31, 530] width 45 height 18
click at [25, 145] on div at bounding box center [27, 145] width 9 height 9
click at [27, 395] on div at bounding box center [27, 393] width 9 height 9
click at [27, 345] on div at bounding box center [27, 345] width 3 height 3
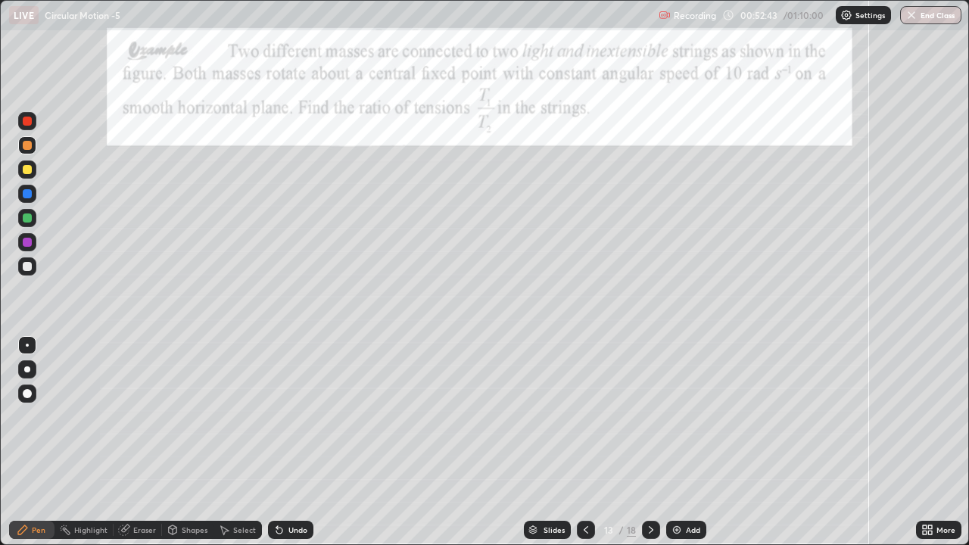
click at [24, 269] on div at bounding box center [27, 266] width 9 height 9
click at [295, 417] on div "Undo" at bounding box center [298, 530] width 19 height 8
click at [587, 417] on icon at bounding box center [586, 530] width 12 height 12
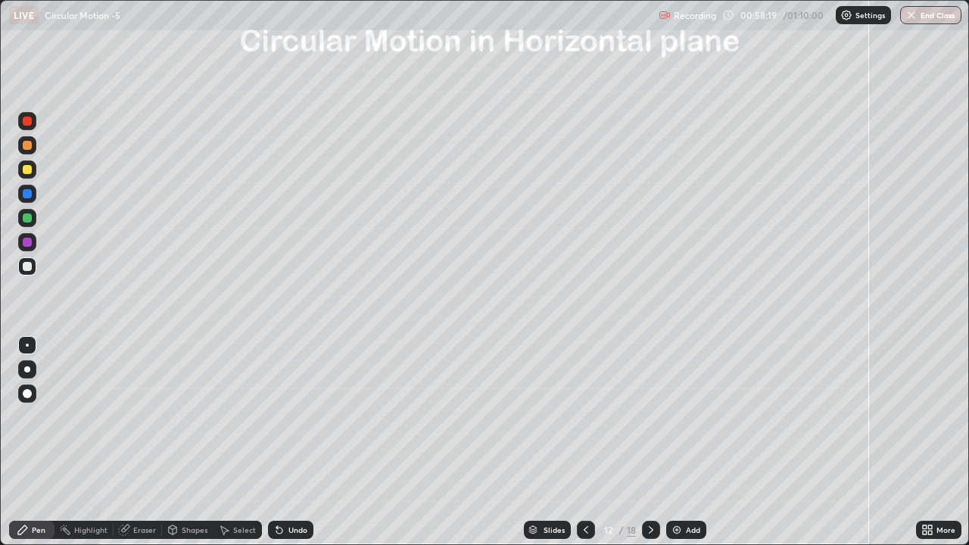
click at [582, 417] on icon at bounding box center [586, 530] width 12 height 12
click at [650, 417] on icon at bounding box center [651, 530] width 12 height 12
click at [648, 417] on icon at bounding box center [651, 530] width 12 height 12
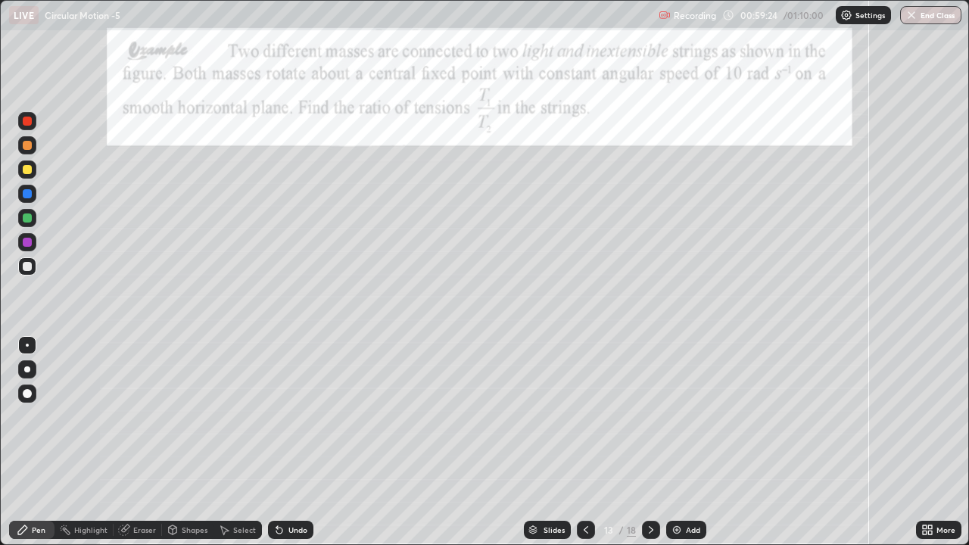
click at [650, 417] on icon at bounding box center [651, 530] width 12 height 12
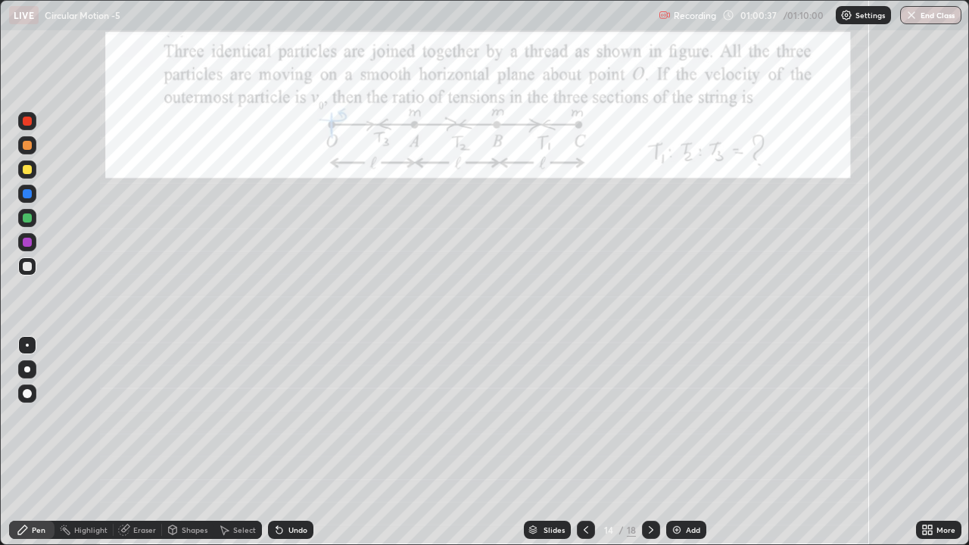
click at [143, 417] on div "Eraser" at bounding box center [144, 530] width 23 height 8
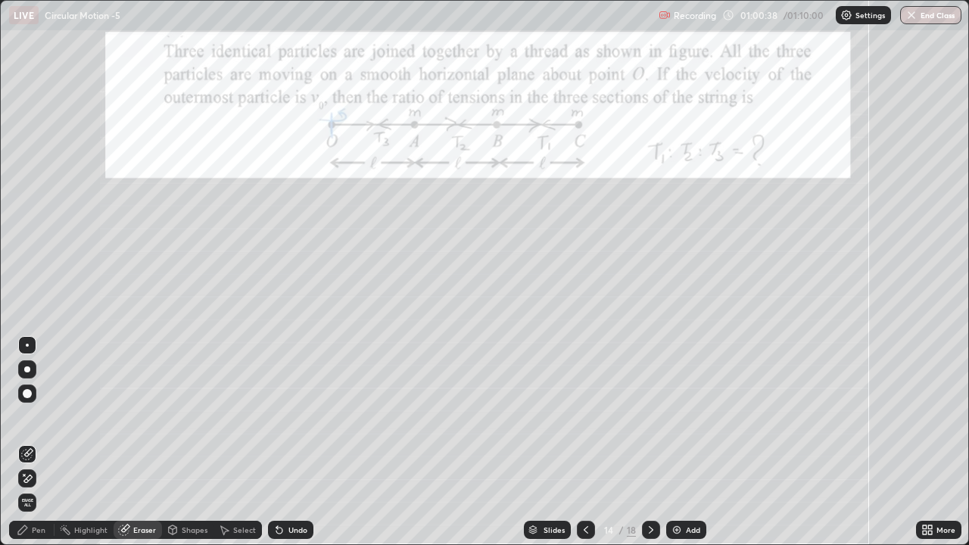
click at [24, 417] on icon at bounding box center [24, 475] width 2 height 2
click at [39, 417] on div "Pen" at bounding box center [39, 530] width 14 height 8
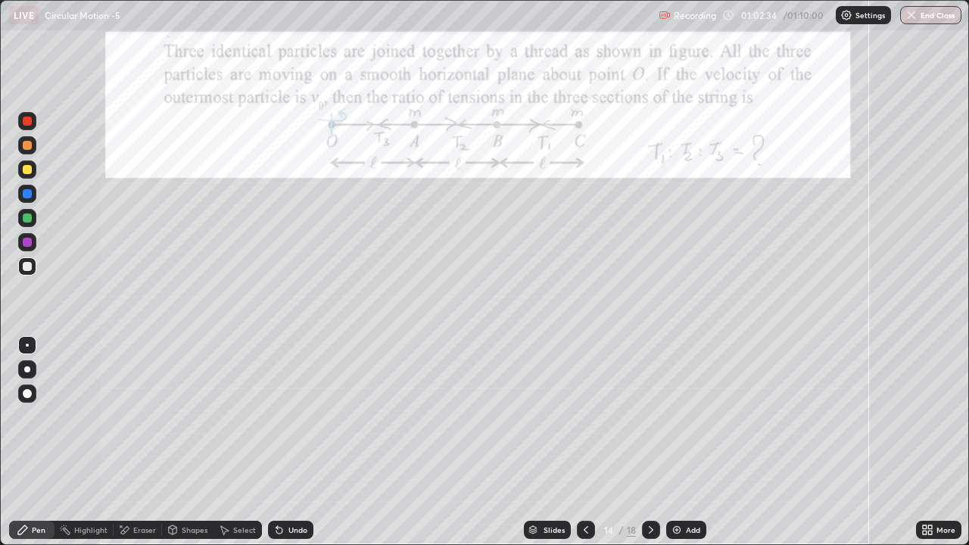
click at [26, 190] on div at bounding box center [27, 193] width 9 height 9
click at [25, 266] on div at bounding box center [27, 266] width 9 height 9
click at [919, 20] on button "End Class" at bounding box center [932, 15] width 60 height 18
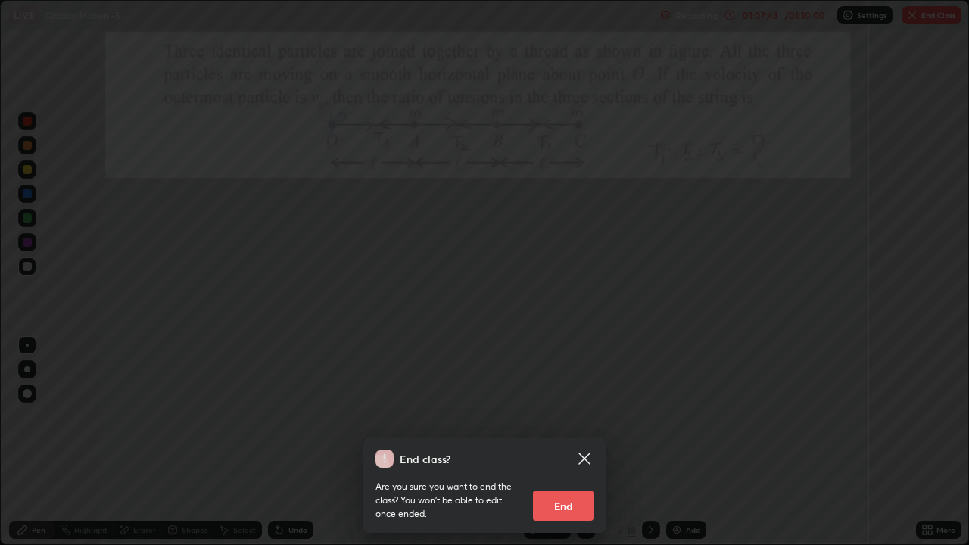
click at [573, 417] on button "End" at bounding box center [563, 506] width 61 height 30
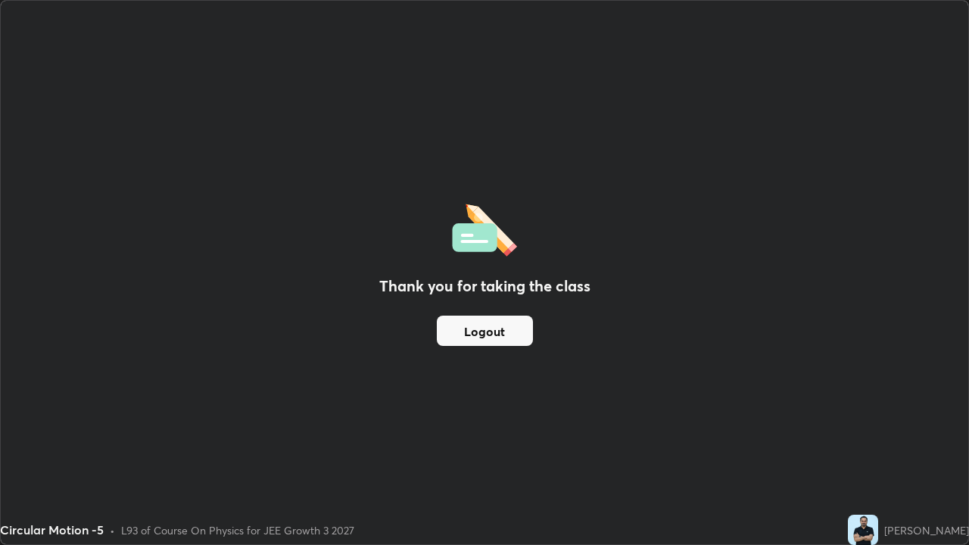
click at [519, 334] on button "Logout" at bounding box center [485, 331] width 96 height 30
click at [503, 332] on button "Logout" at bounding box center [485, 331] width 96 height 30
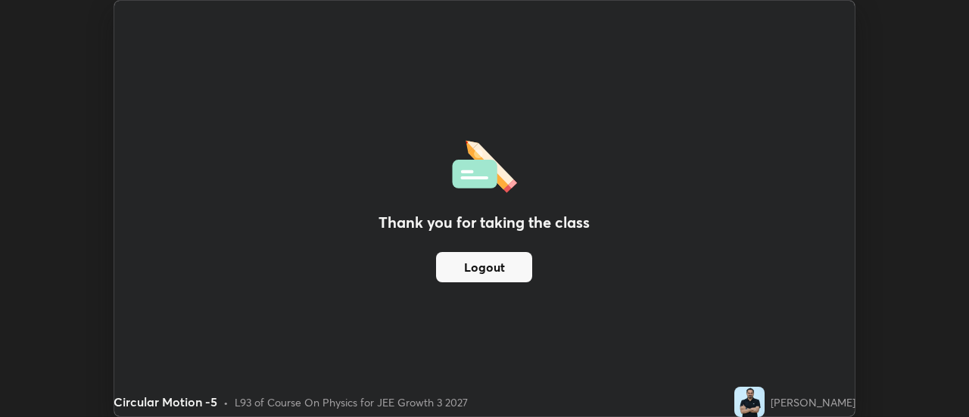
scroll to position [75317, 74765]
